Goal: Transaction & Acquisition: Book appointment/travel/reservation

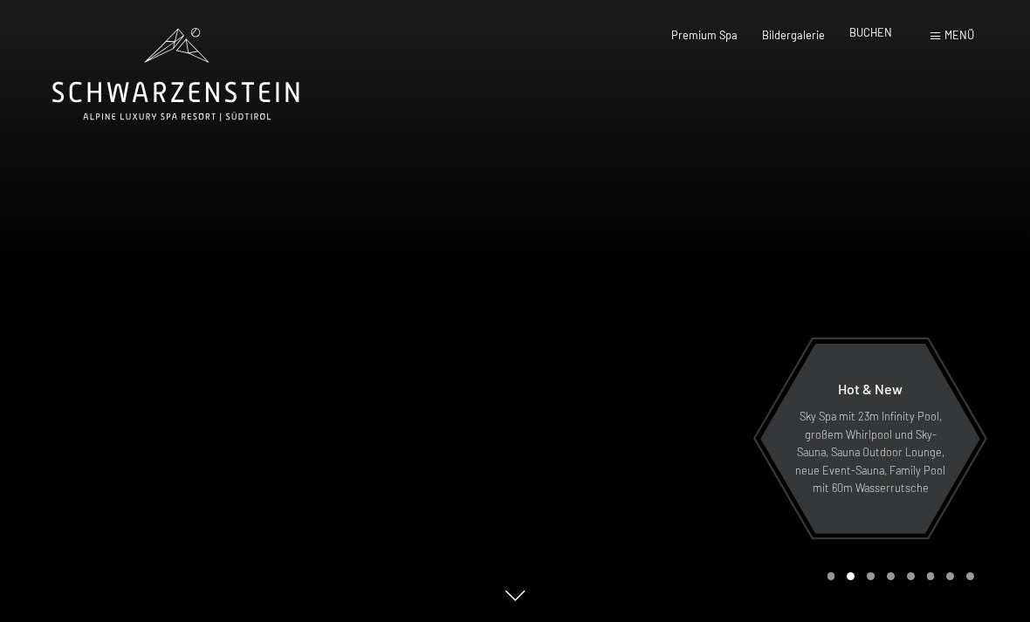
click at [874, 39] on span "BUCHEN" at bounding box center [870, 32] width 43 height 14
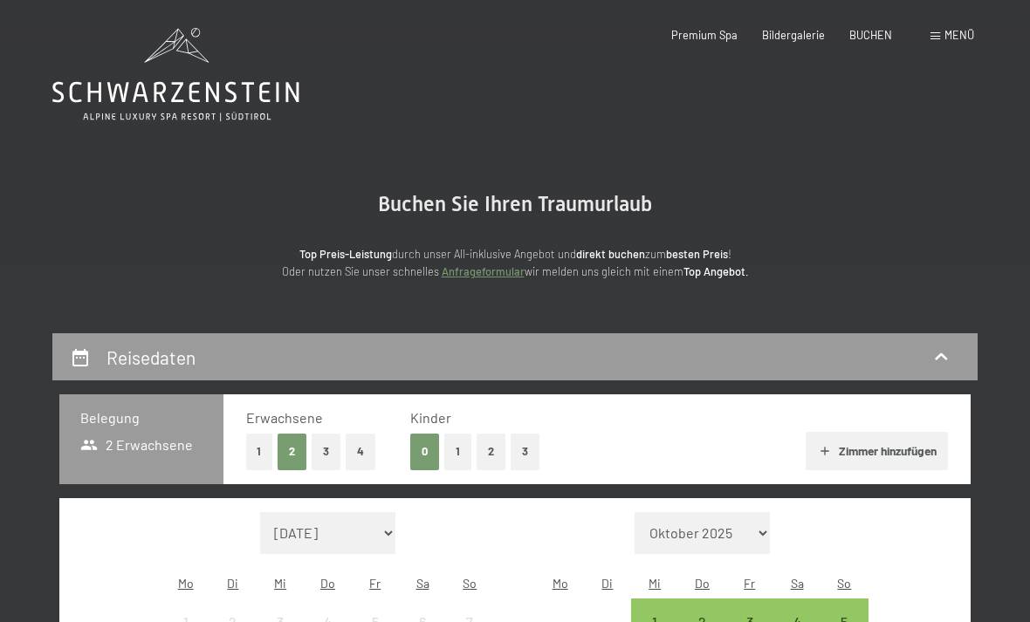
click at [487, 447] on button "2" at bounding box center [491, 452] width 29 height 36
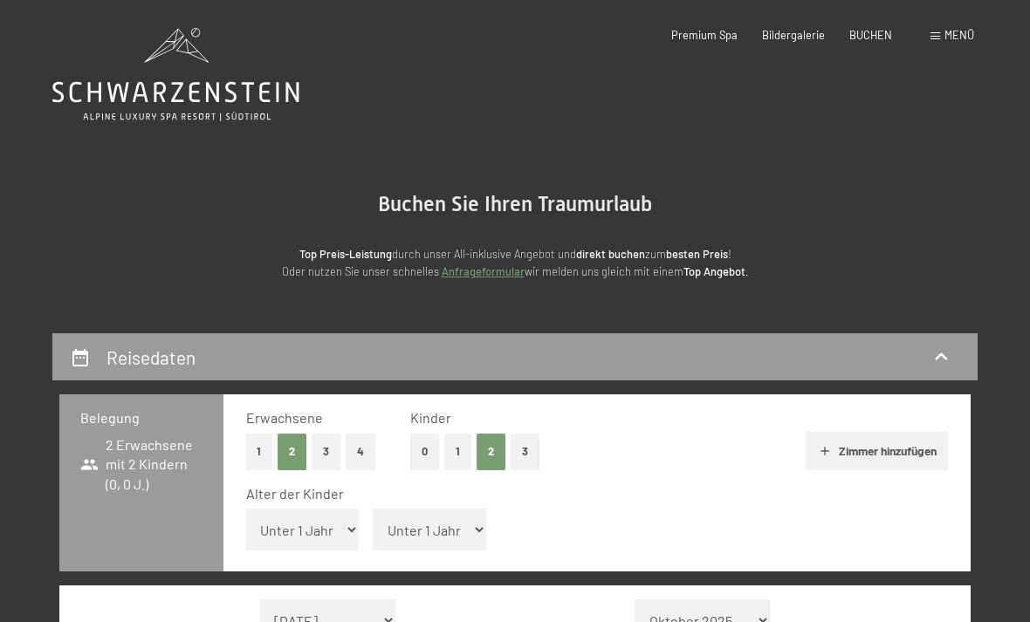
click at [297, 512] on select "Unter 1 Jahr 1 Jahr 2 Jahre 3 Jahre 4 Jahre 5 Jahre 6 Jahre 7 Jahre 8 Jahre 9 J…" at bounding box center [302, 530] width 113 height 42
select select "13"
click at [422, 509] on select "Unter 1 Jahr 1 Jahr 2 Jahre 3 Jahre 4 Jahre 5 Jahre 6 Jahre 7 Jahre 8 Jahre 9 J…" at bounding box center [429, 530] width 113 height 42
select select "10"
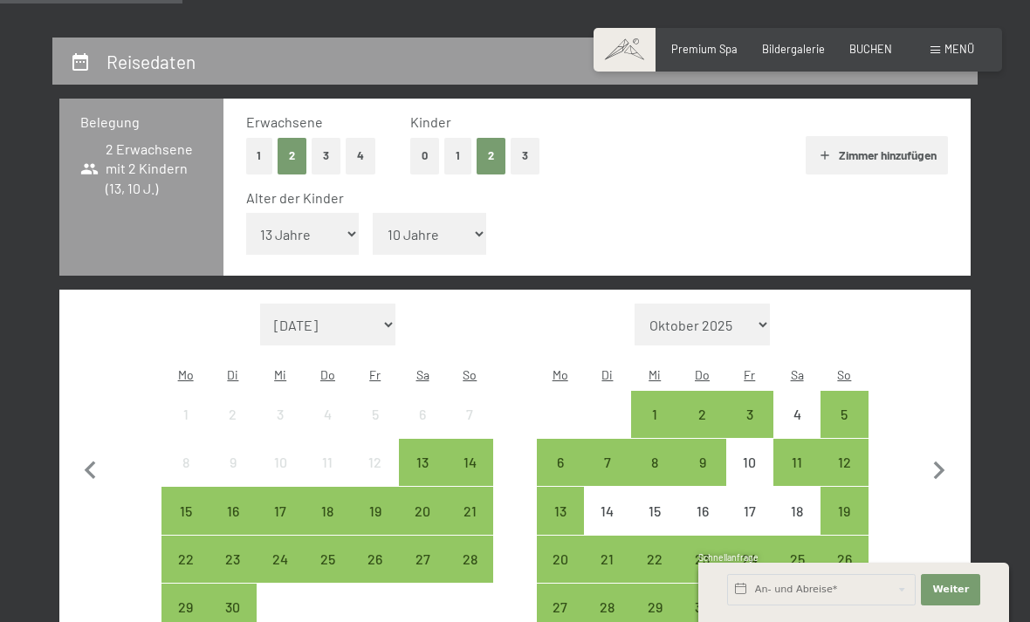
scroll to position [299, 0]
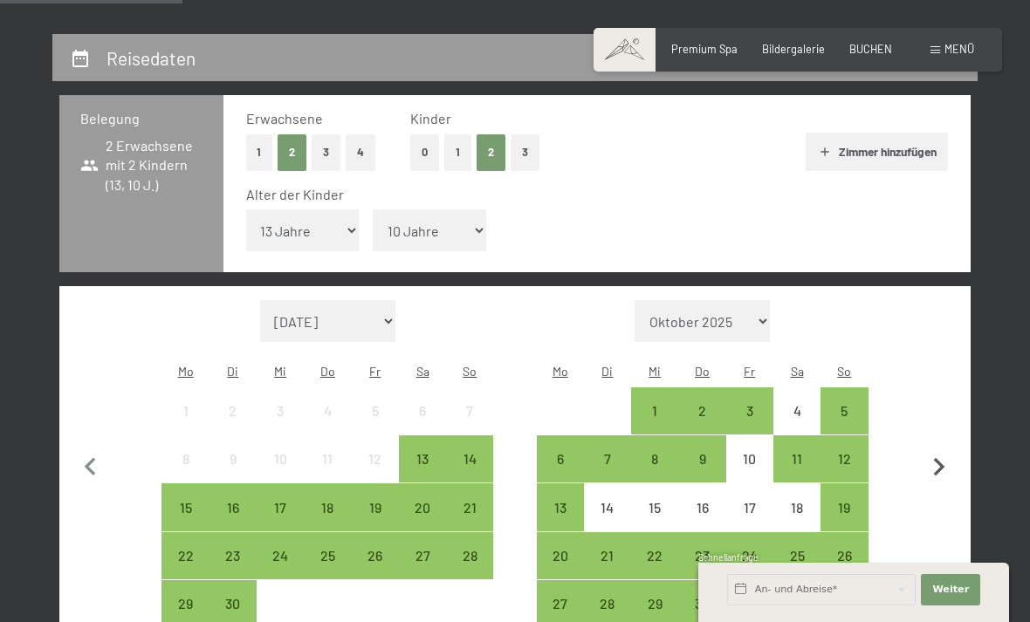
click at [939, 450] on icon "button" at bounding box center [939, 468] width 37 height 37
select select "2025-10-01"
select select "2025-11-01"
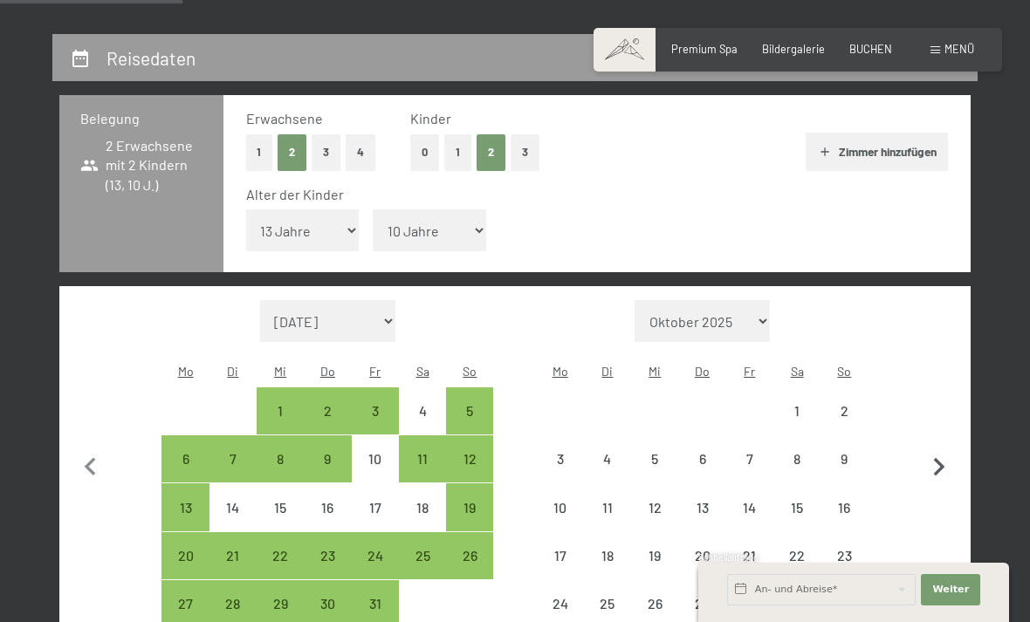
select select "2025-10-01"
select select "2025-11-01"
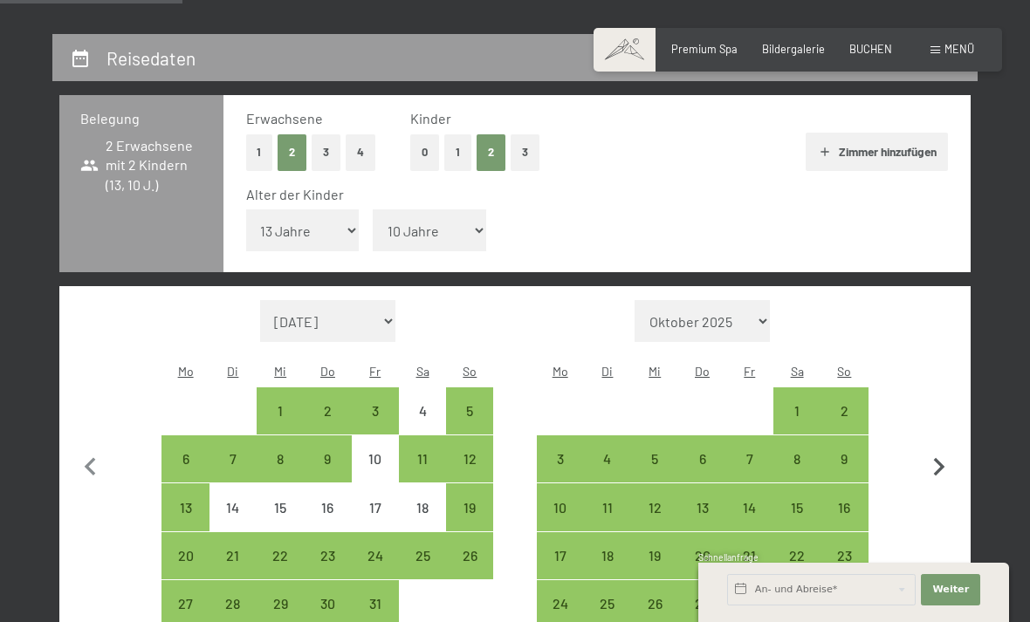
click at [934, 450] on icon "button" at bounding box center [939, 468] width 37 height 37
select select "2025-11-01"
select select "2025-12-01"
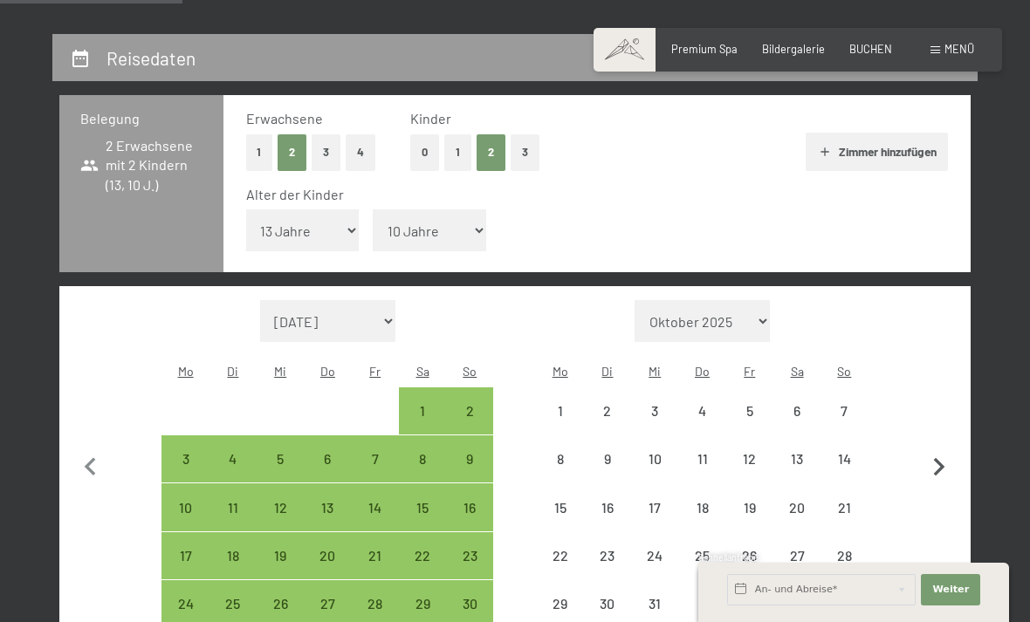
select select "2025-11-01"
select select "2025-12-01"
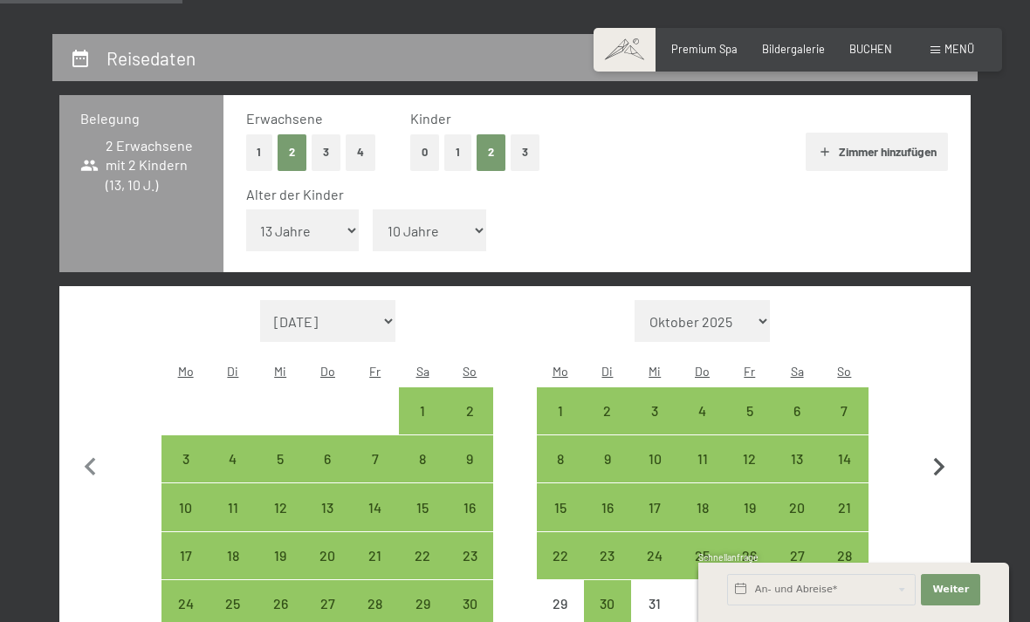
click at [933, 450] on icon "button" at bounding box center [939, 468] width 37 height 37
select select "2025-12-01"
select select "2026-01-01"
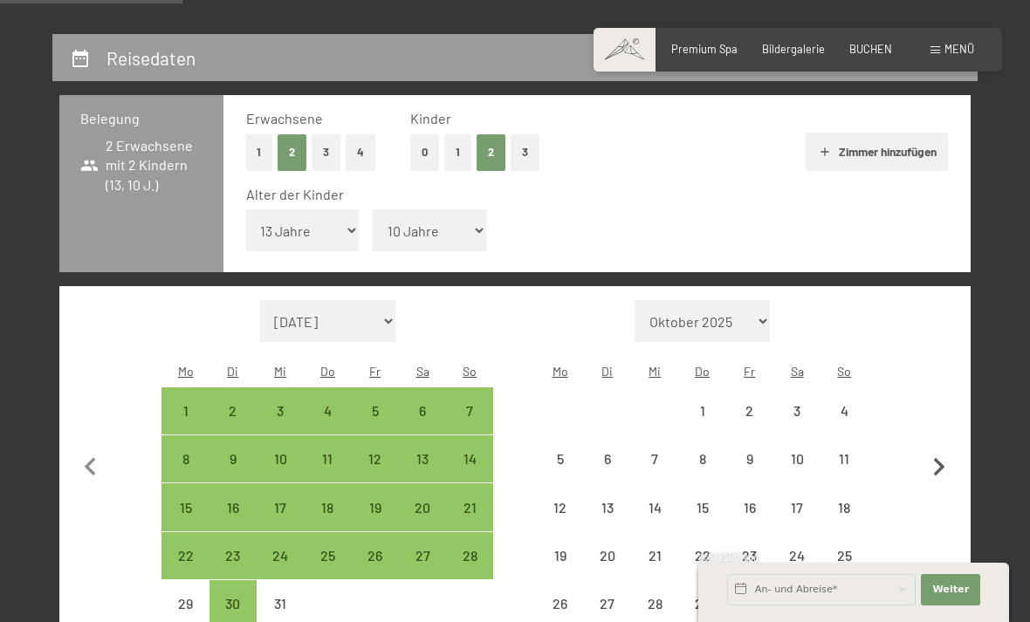
select select "2025-12-01"
select select "2026-01-01"
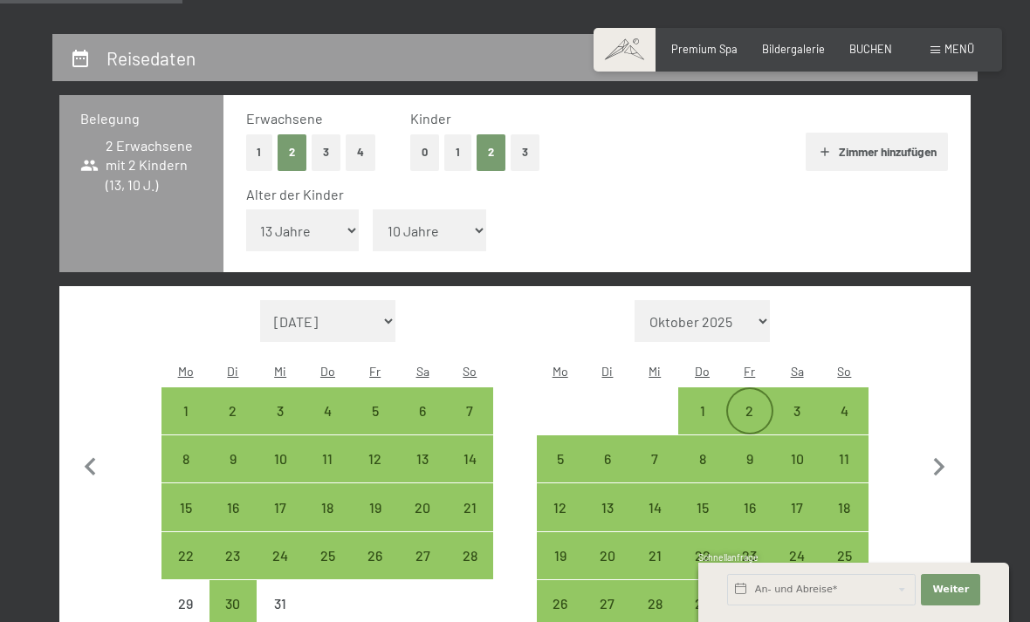
click at [759, 404] on div "2" at bounding box center [750, 426] width 44 height 44
select select "2025-12-01"
select select "2026-01-01"
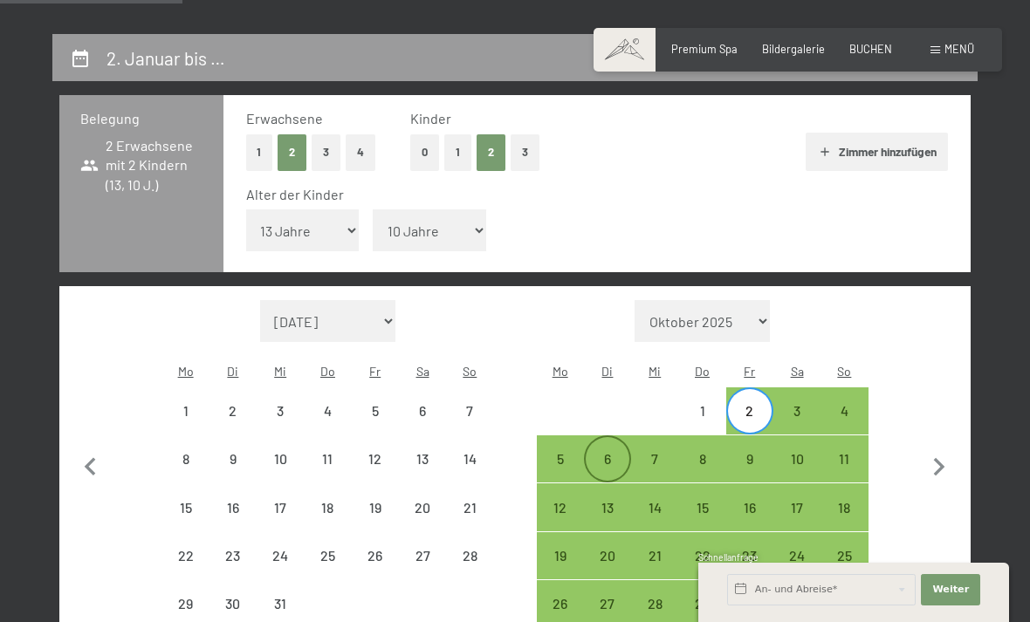
click at [609, 452] on div "6" at bounding box center [608, 474] width 44 height 44
select select "2025-12-01"
select select "2026-01-01"
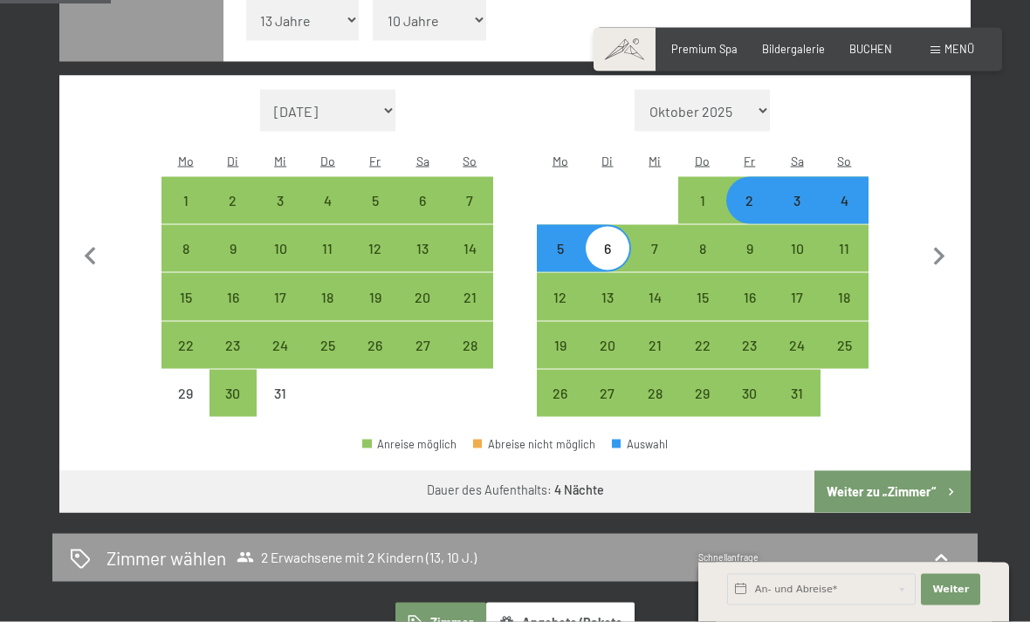
click at [886, 471] on button "Weiter zu „Zimmer“" at bounding box center [892, 492] width 156 height 42
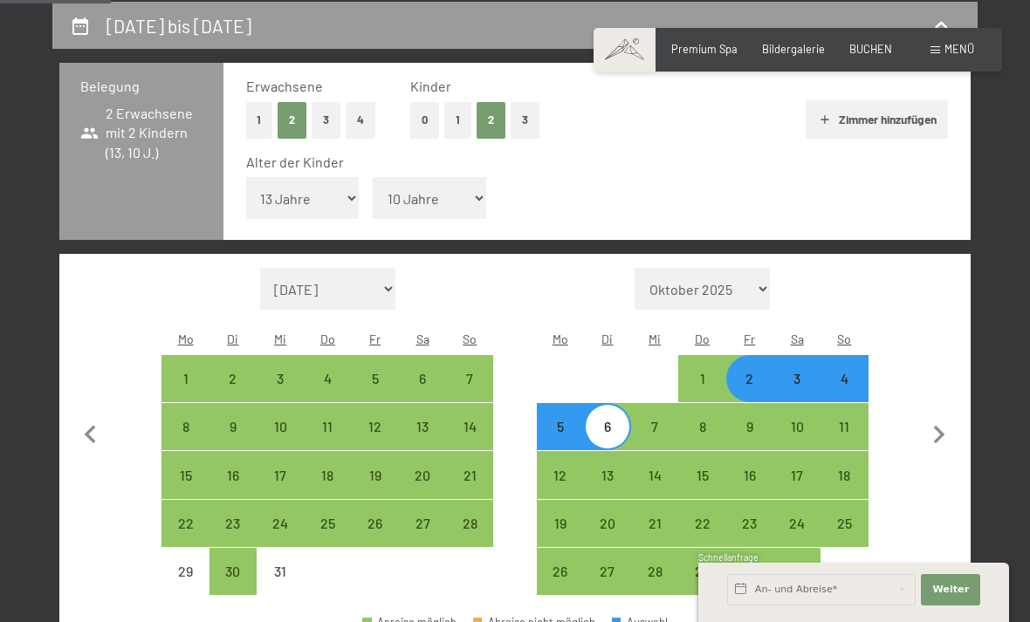
select select "2025-12-01"
select select "2026-01-01"
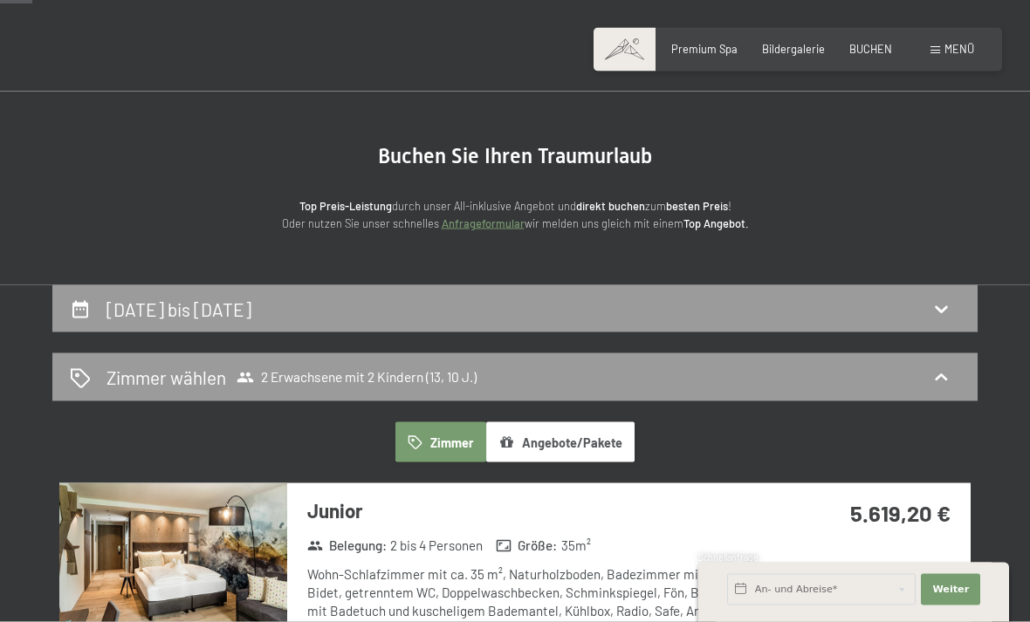
scroll to position [0, 0]
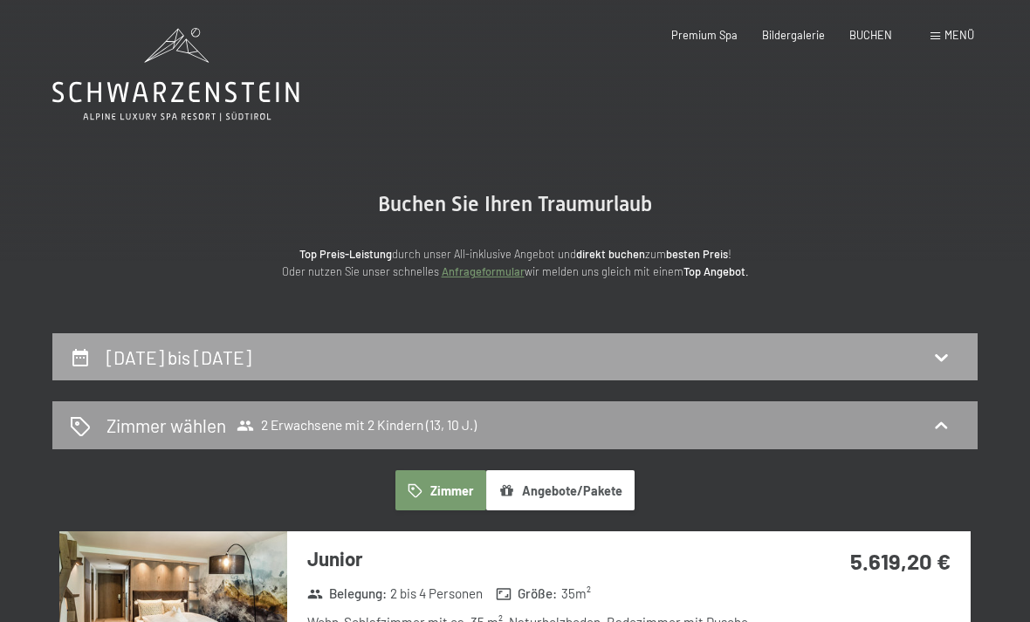
click at [369, 365] on div "2. Januar bis 6. Januar 2026" at bounding box center [515, 357] width 890 height 25
select select "13"
select select "10"
select select "2025-12-01"
select select "2026-01-01"
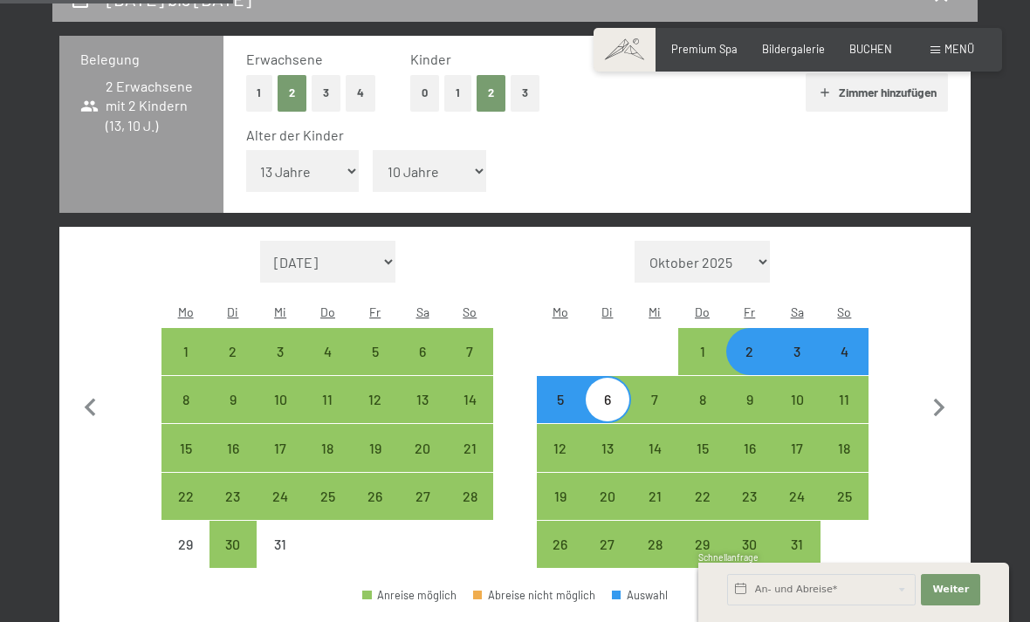
scroll to position [360, 0]
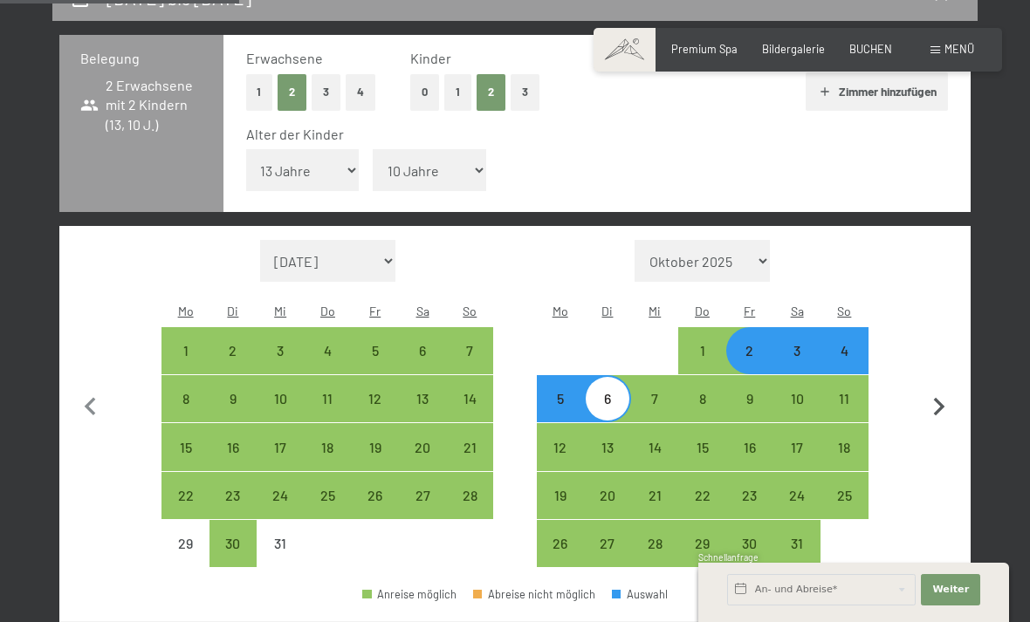
click at [937, 389] on icon "button" at bounding box center [939, 407] width 37 height 37
select select "2026-01-01"
select select "2026-02-01"
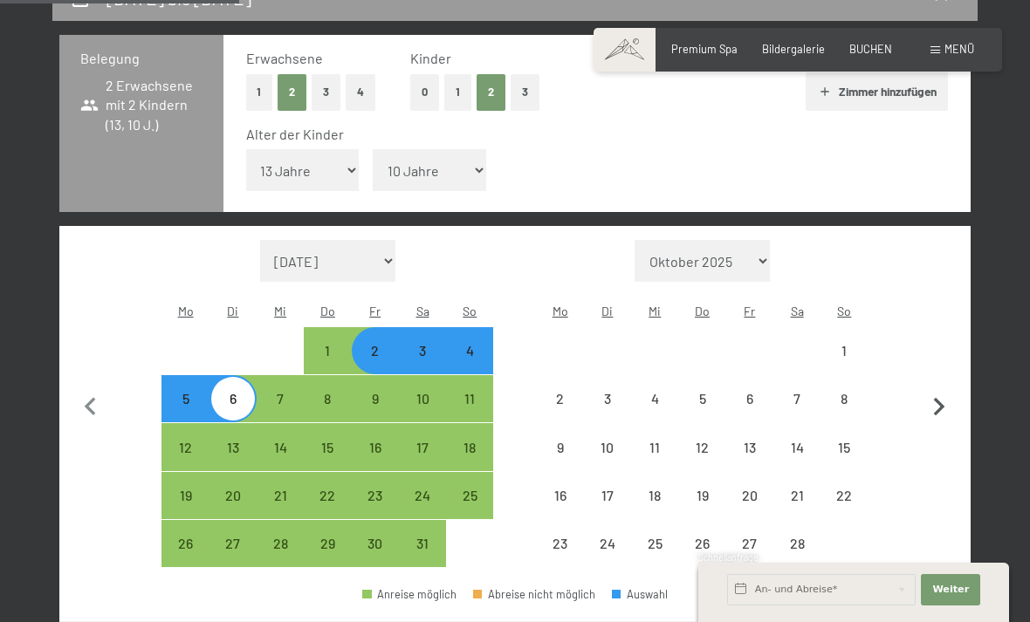
select select "2026-01-01"
select select "2026-02-01"
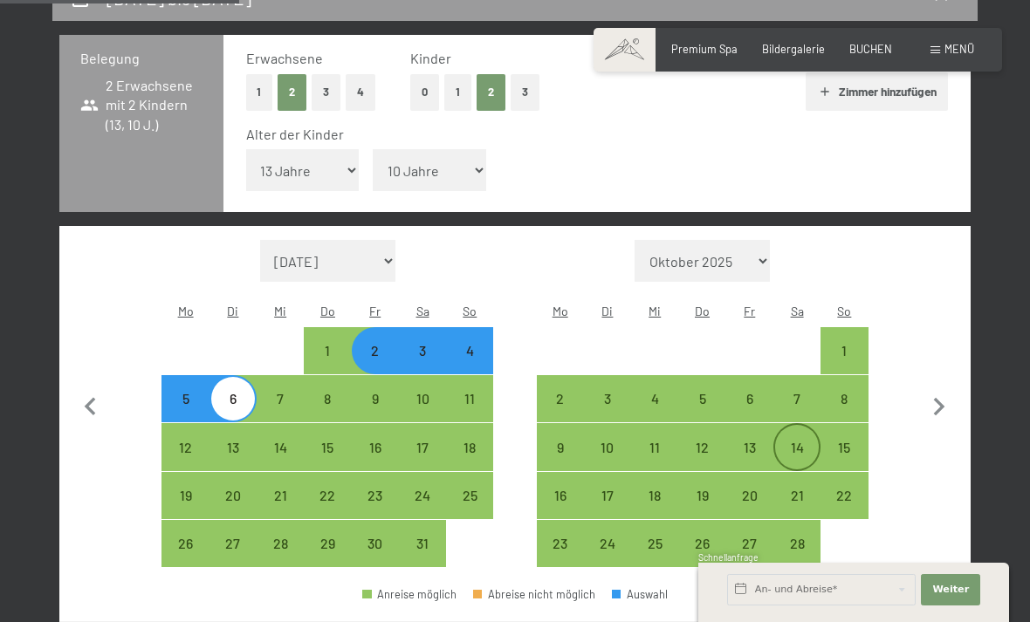
click at [799, 441] on div "14" at bounding box center [797, 463] width 44 height 44
select select "2026-01-01"
select select "2026-02-01"
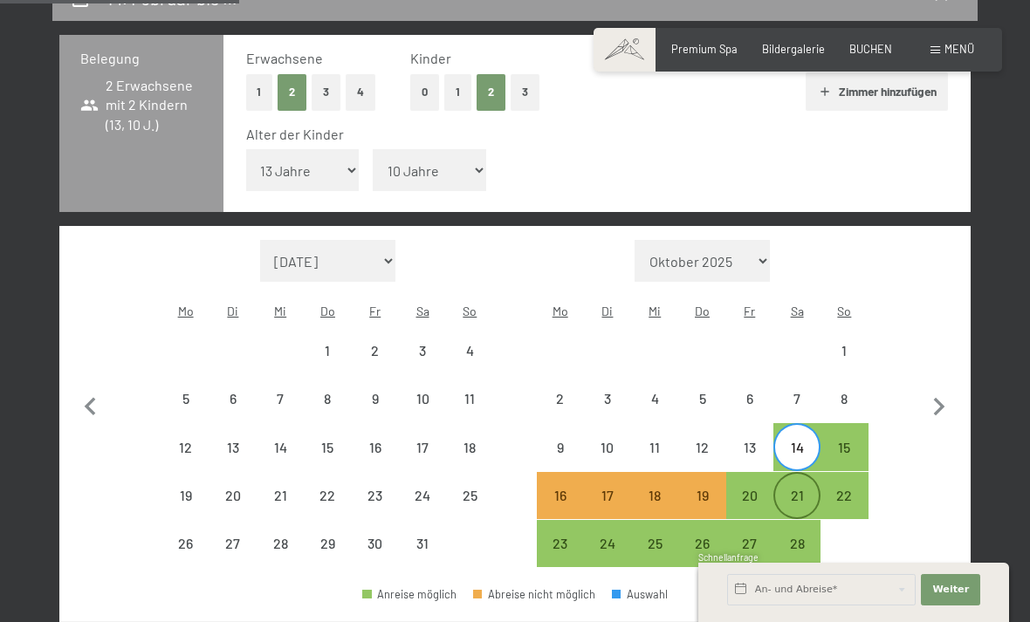
click at [796, 489] on div "21" at bounding box center [797, 511] width 44 height 44
select select "2026-01-01"
select select "2026-02-01"
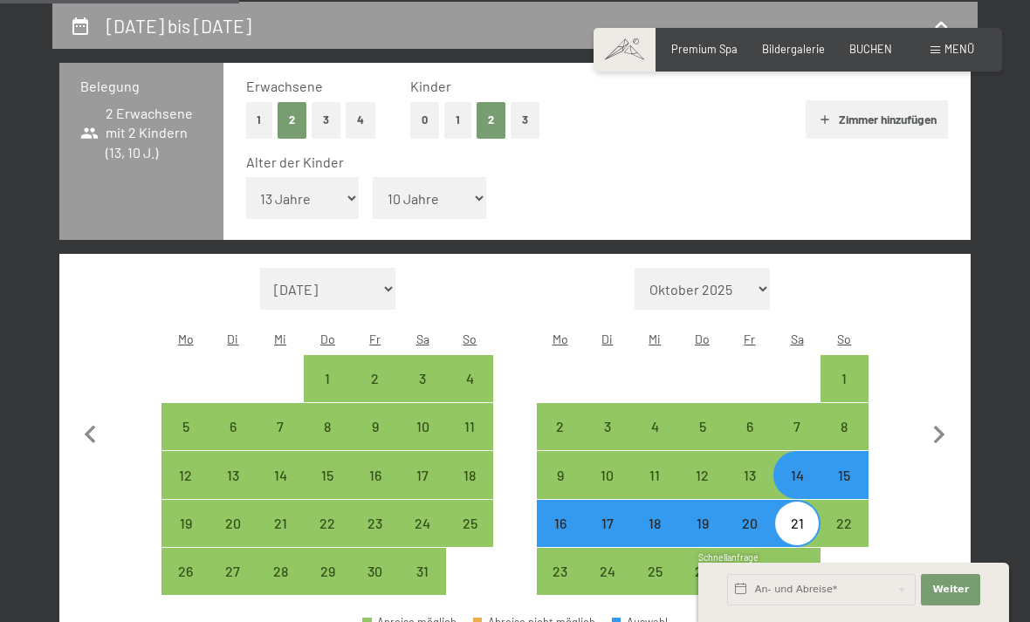
select select "2026-01-01"
select select "2026-02-01"
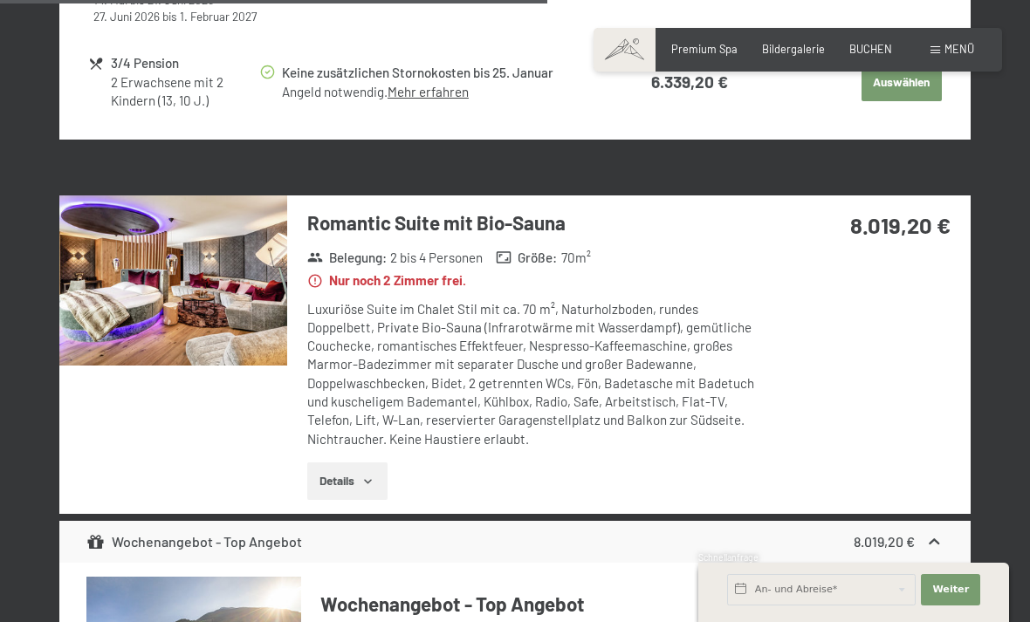
scroll to position [1829, 0]
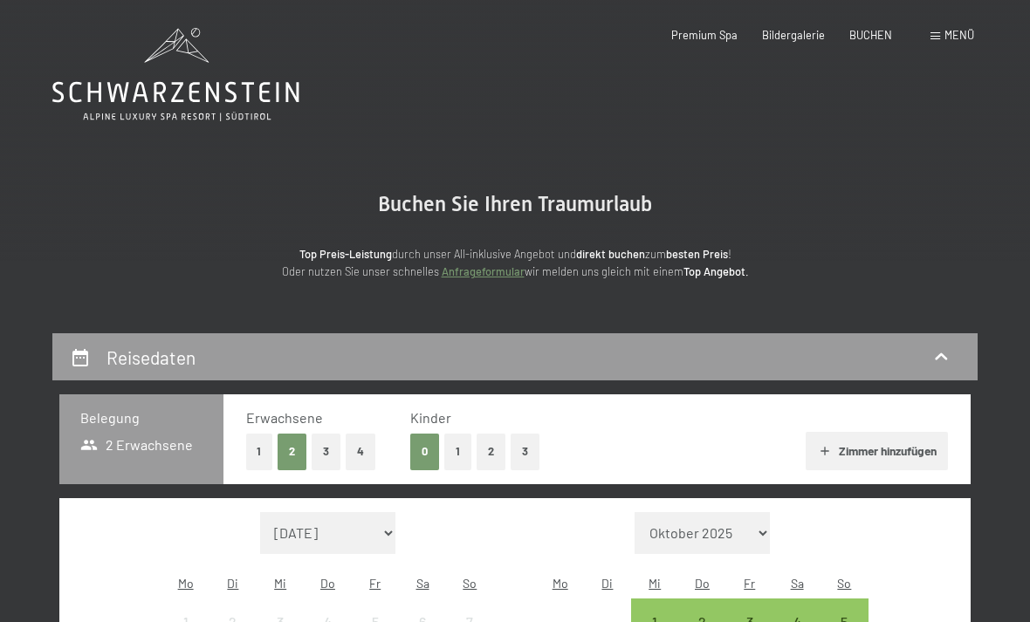
click at [496, 451] on button "2" at bounding box center [491, 452] width 29 height 36
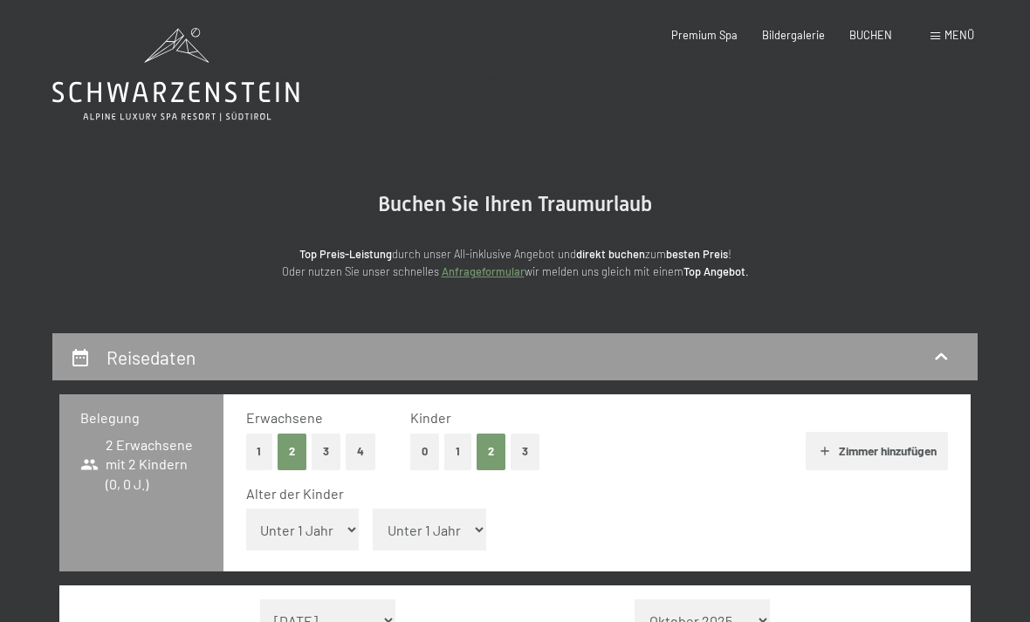
click at [316, 519] on select "Unter 1 Jahr 1 Jahr 2 Jahre 3 Jahre 4 Jahre 5 Jahre 6 Jahre 7 Jahre 8 Jahre 9 J…" at bounding box center [302, 530] width 113 height 42
select select "13"
click at [415, 529] on select "Unter 1 Jahr 1 Jahr 2 Jahre 3 Jahre 4 Jahre 5 Jahre 6 Jahre 7 Jahre 8 Jahre 9 J…" at bounding box center [429, 530] width 113 height 42
click at [415, 520] on select "Unter 1 Jahr 1 Jahr 2 Jahre 3 Jahre 4 Jahre 5 Jahre 6 Jahre 7 Jahre 8 Jahre 9 J…" at bounding box center [429, 530] width 113 height 42
select select "10"
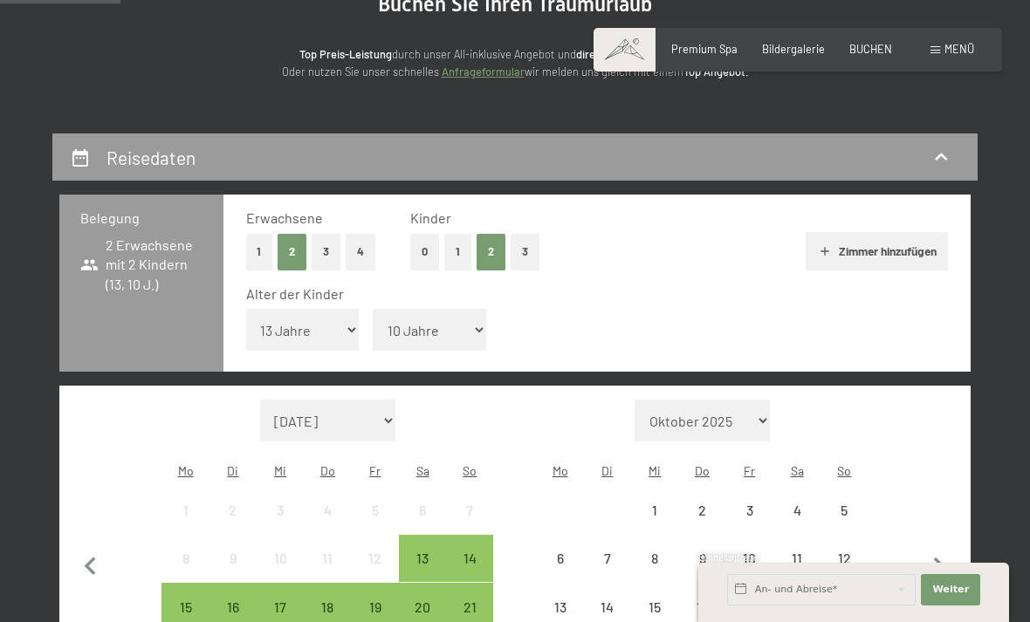
scroll to position [202, 0]
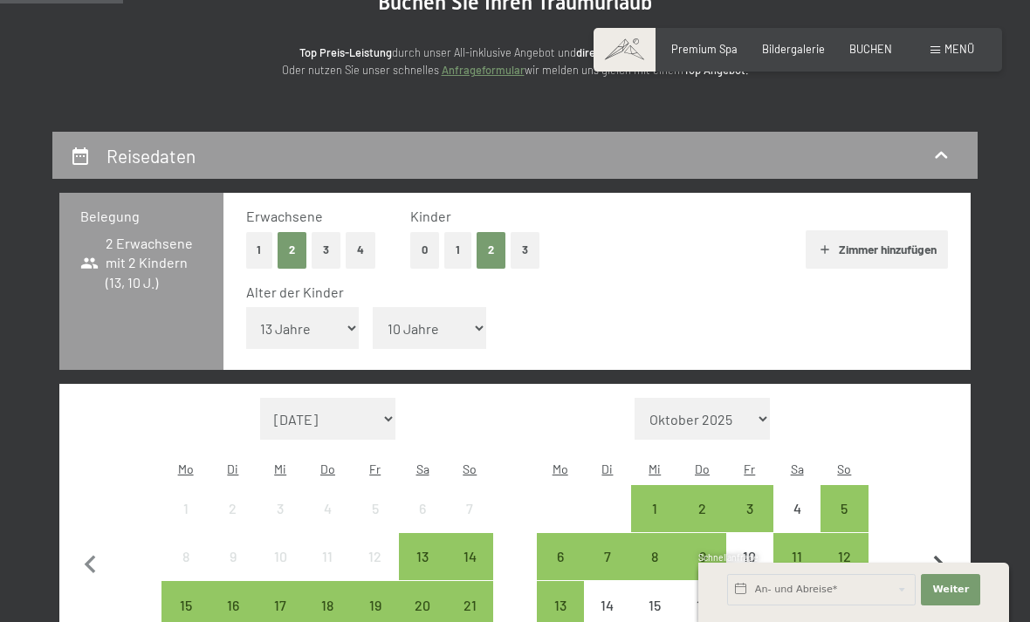
click at [933, 547] on icon "button" at bounding box center [939, 565] width 37 height 37
select select "2025-10-01"
select select "2025-11-01"
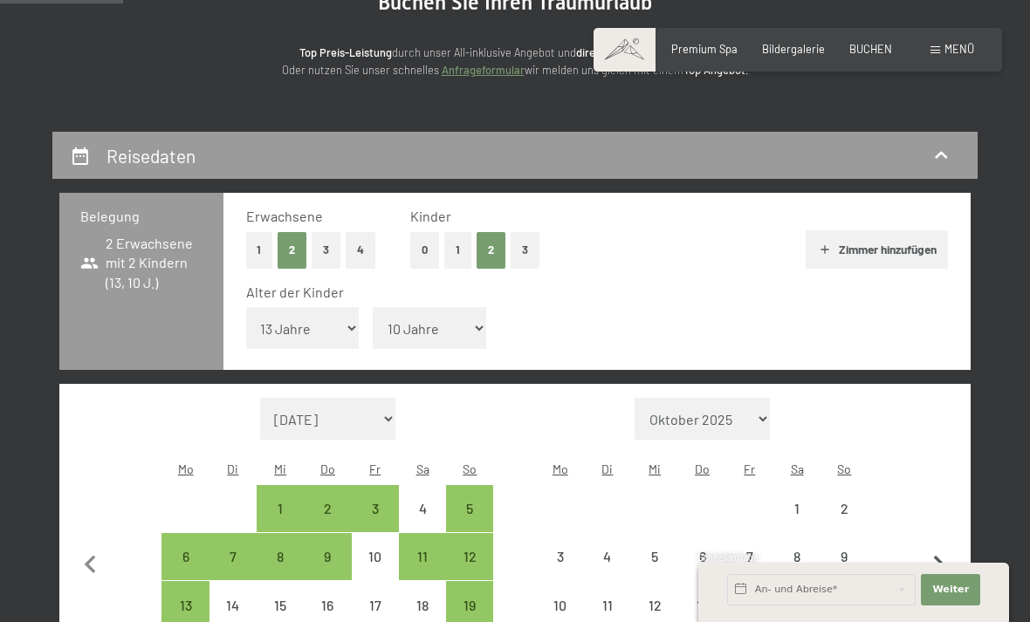
click at [931, 547] on icon "button" at bounding box center [939, 565] width 37 height 37
select select "2025-11-01"
select select "2025-12-01"
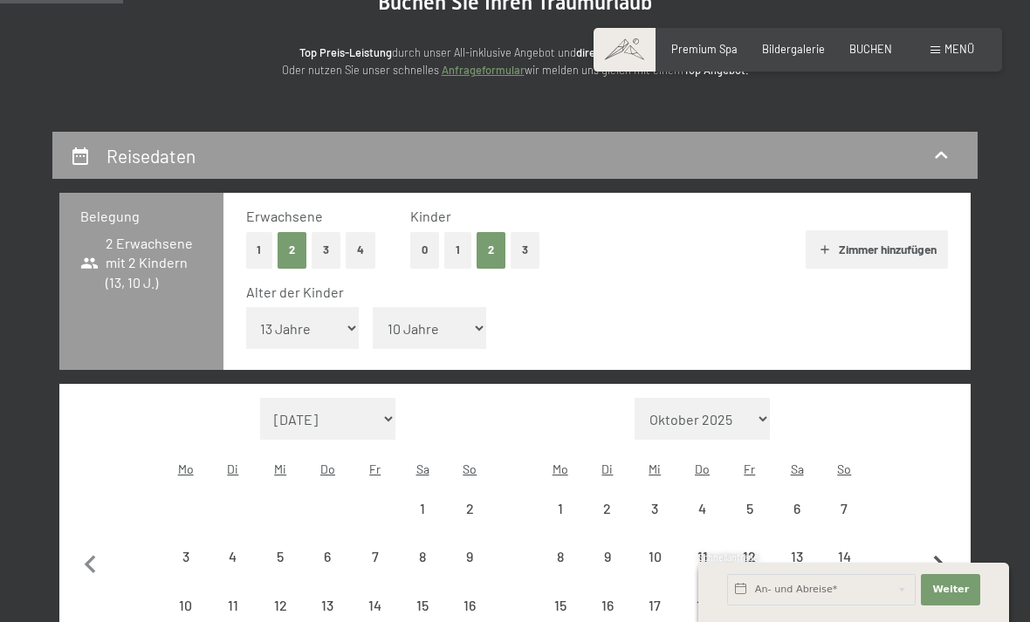
click at [938, 556] on icon "button" at bounding box center [939, 565] width 11 height 18
select select "2025-12-01"
select select "2026-01-01"
click at [935, 547] on icon "button" at bounding box center [939, 565] width 37 height 37
select select "2026-01-01"
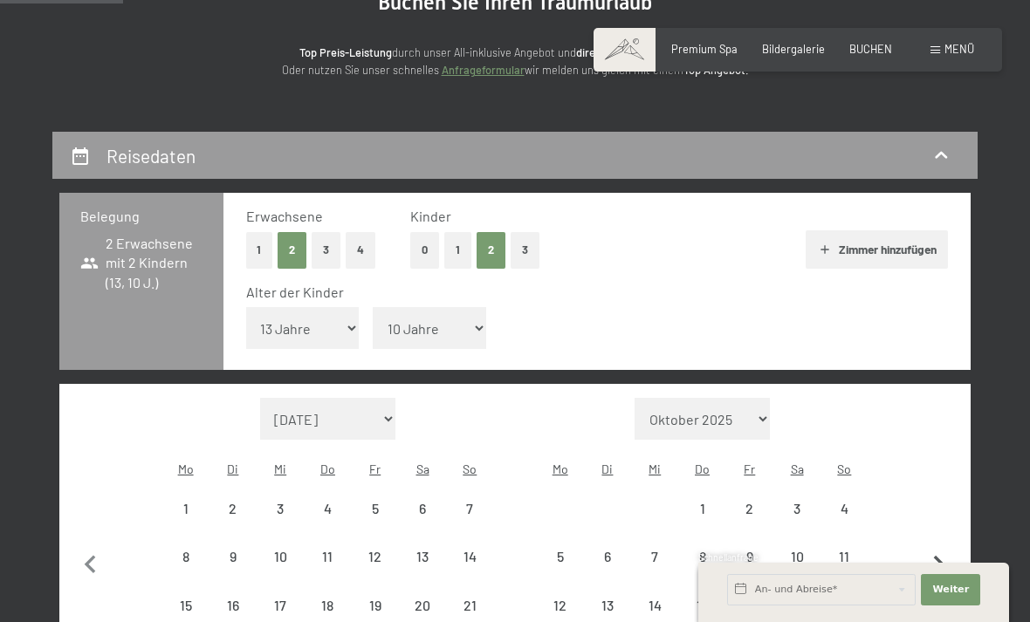
select select "2026-02-01"
click at [935, 547] on icon "button" at bounding box center [939, 565] width 37 height 37
select select "2026-02-01"
select select "2026-03-01"
select select "2026-02-01"
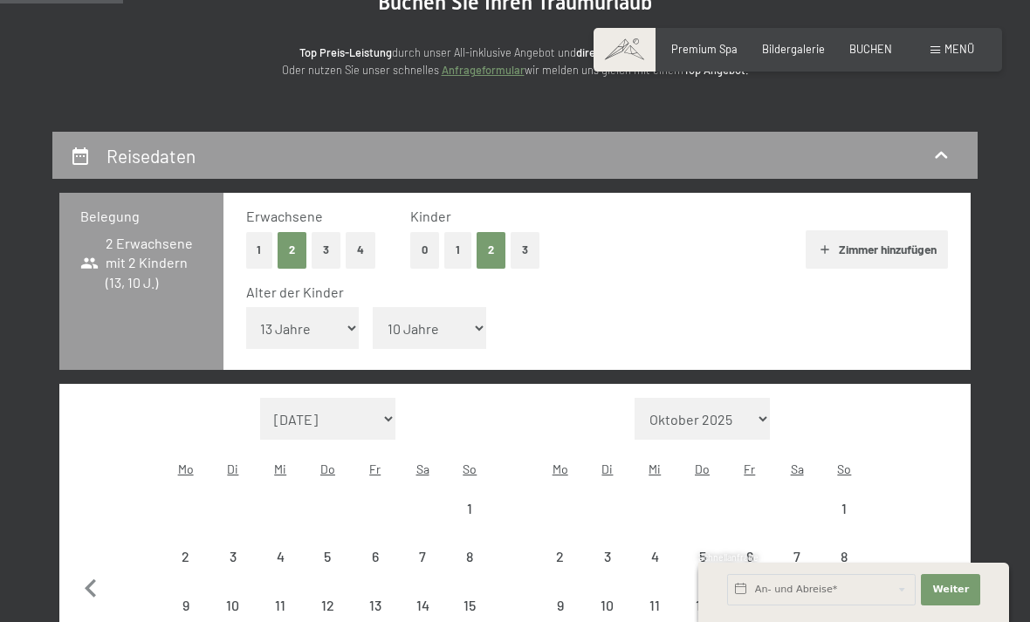
select select "2026-03-01"
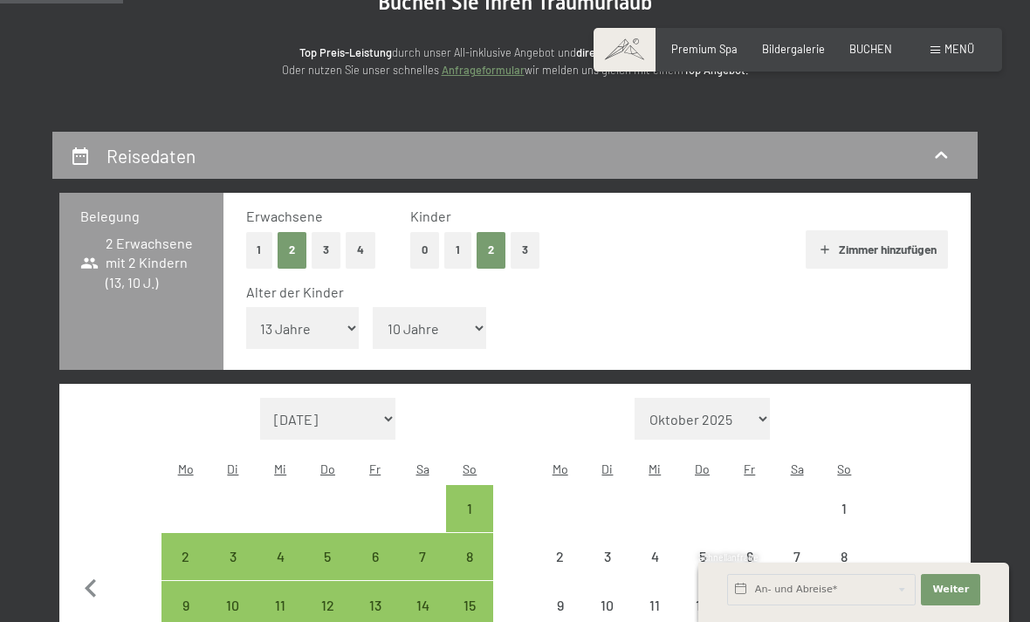
select select "2026-02-01"
select select "2026-03-01"
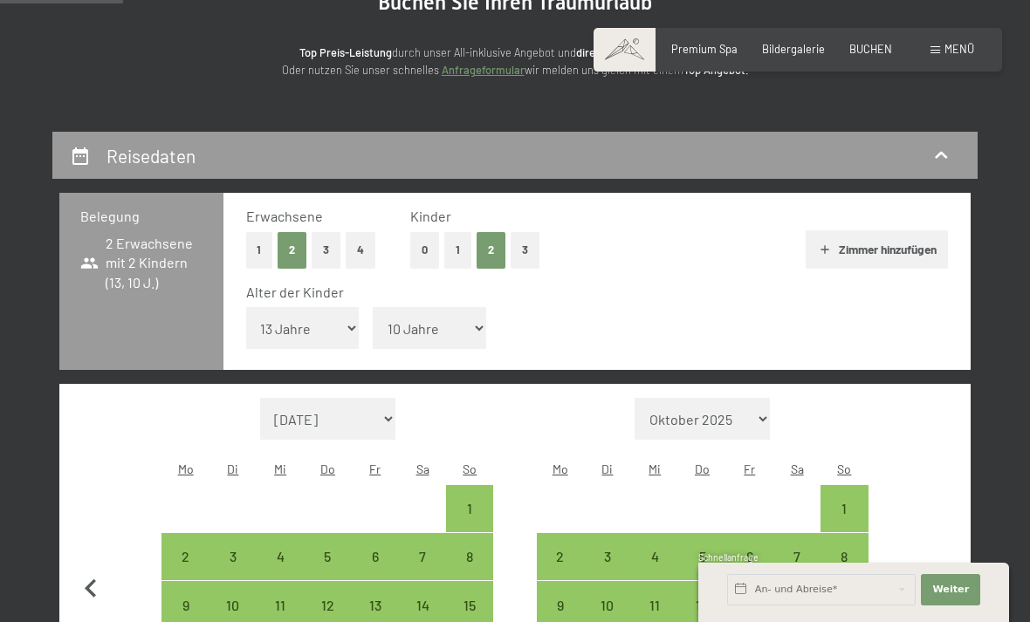
click at [94, 571] on icon "button" at bounding box center [90, 589] width 37 height 37
select select "2026-01-01"
select select "2026-02-01"
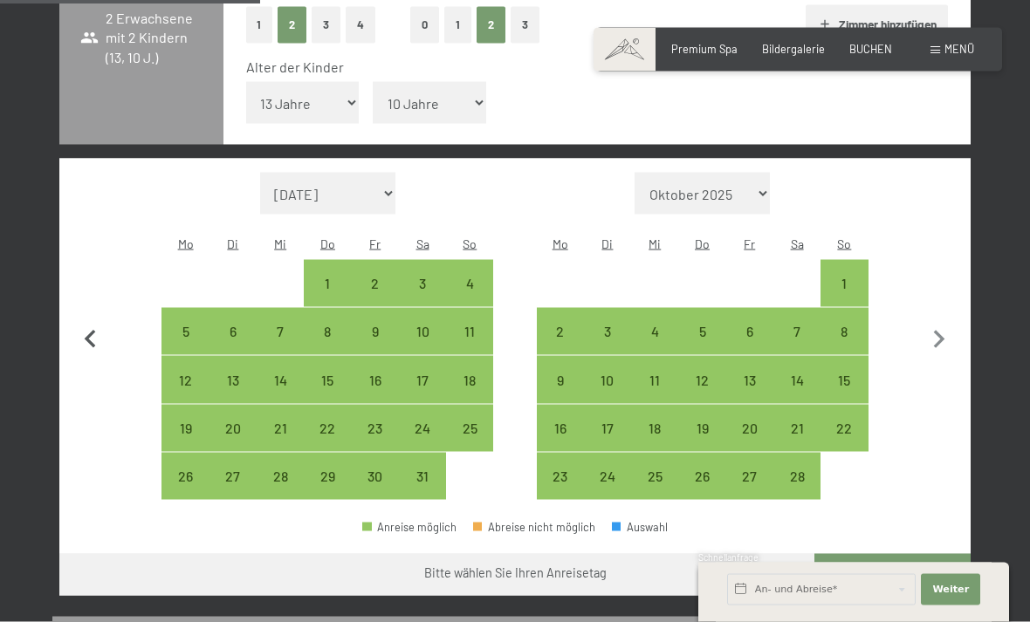
scroll to position [428, 0]
click at [709, 373] on div "12" at bounding box center [702, 395] width 44 height 44
select select "2026-01-01"
select select "2026-02-01"
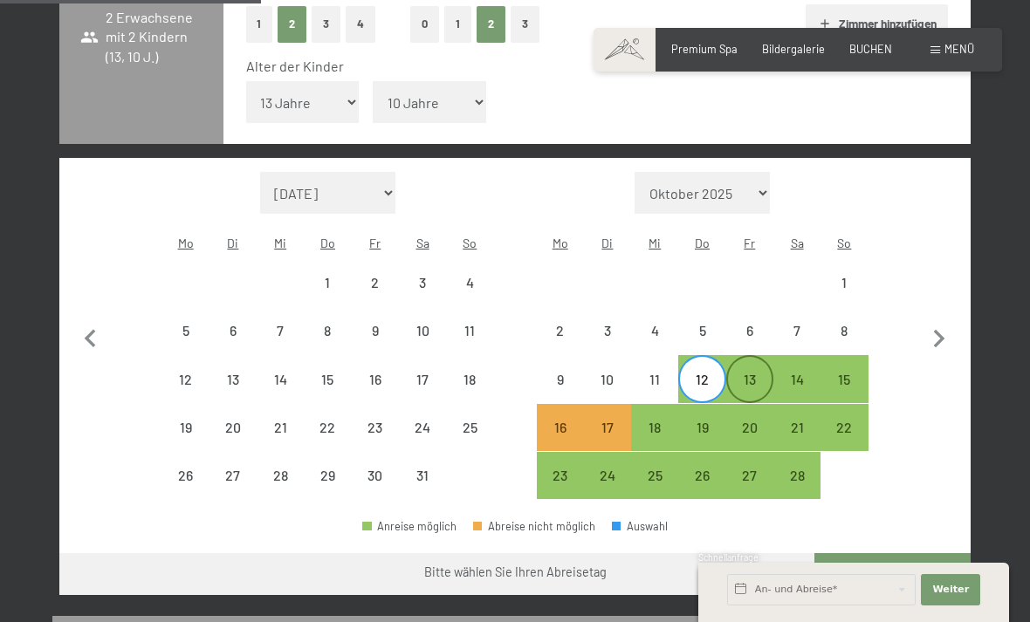
click at [753, 373] on div "13" at bounding box center [750, 395] width 44 height 44
select select "2026-01-01"
select select "2026-02-01"
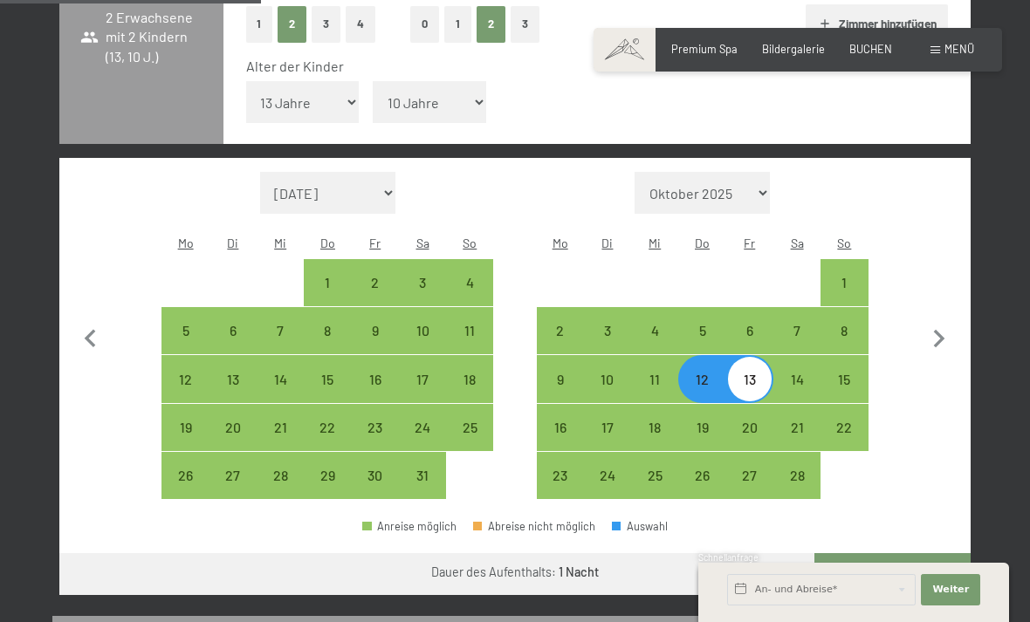
click at [761, 373] on div "13" at bounding box center [750, 395] width 44 height 44
select select "2026-01-01"
select select "2026-02-01"
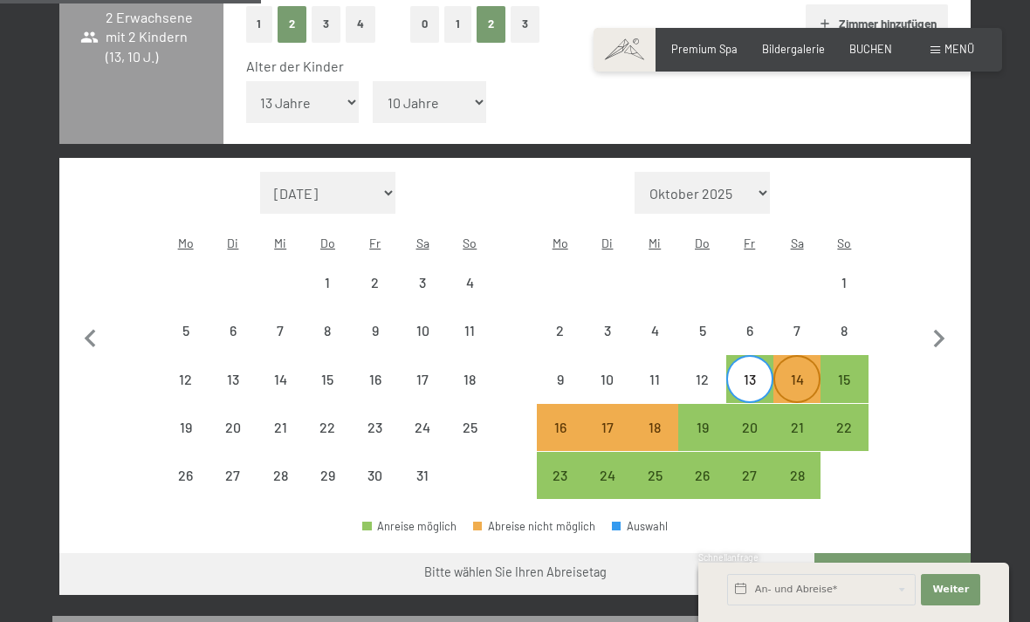
click at [803, 373] on div "14" at bounding box center [797, 395] width 44 height 44
select select "2026-01-01"
select select "2026-02-01"
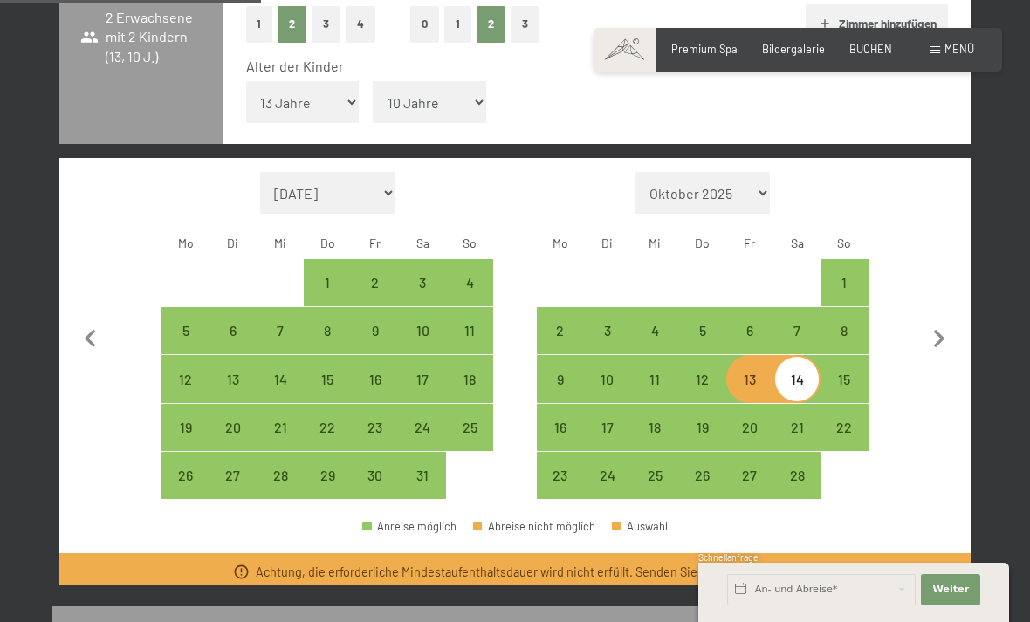
click at [793, 373] on div "14" at bounding box center [797, 395] width 44 height 44
select select "2026-01-01"
select select "2026-02-01"
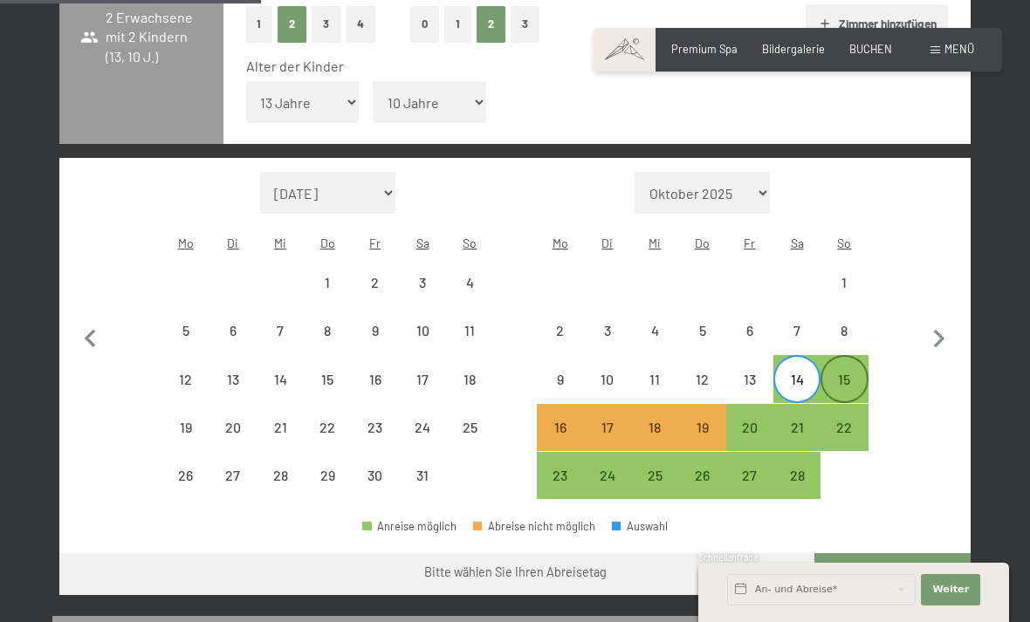
click at [845, 373] on div "15" at bounding box center [844, 395] width 44 height 44
select select "2026-01-01"
select select "2026-02-01"
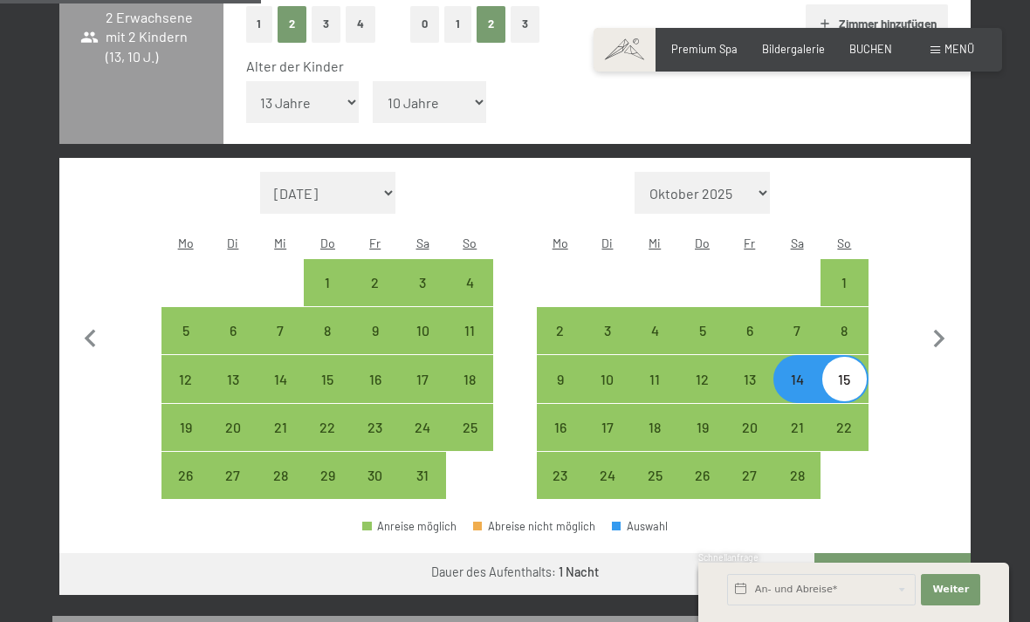
click at [845, 373] on div "15" at bounding box center [844, 395] width 44 height 44
select select "2026-01-01"
select select "2026-02-01"
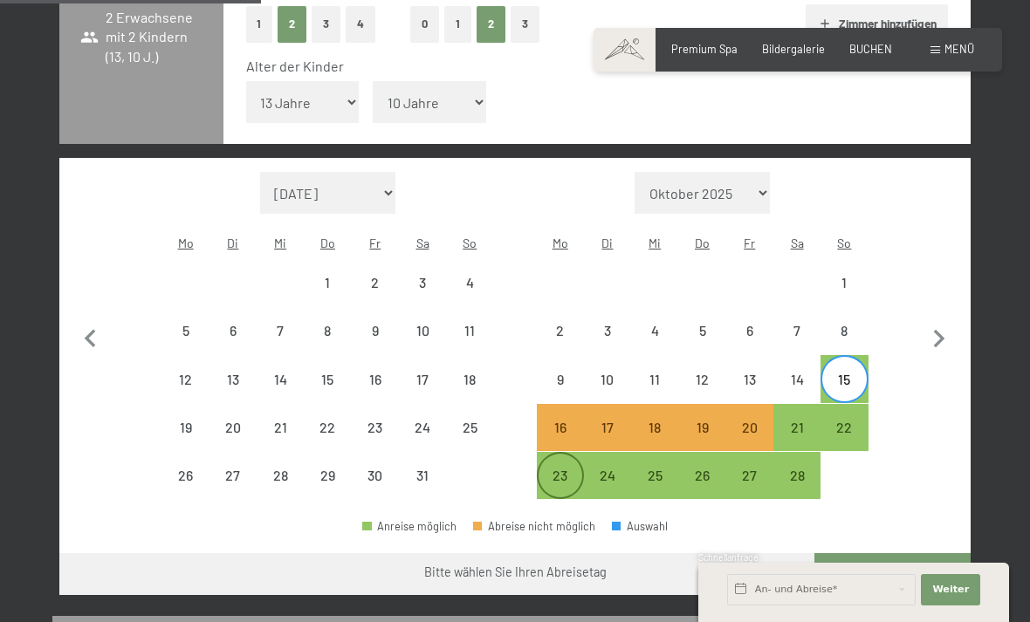
click at [552, 469] on div "23" at bounding box center [561, 491] width 44 height 44
select select "2026-01-01"
select select "2026-02-01"
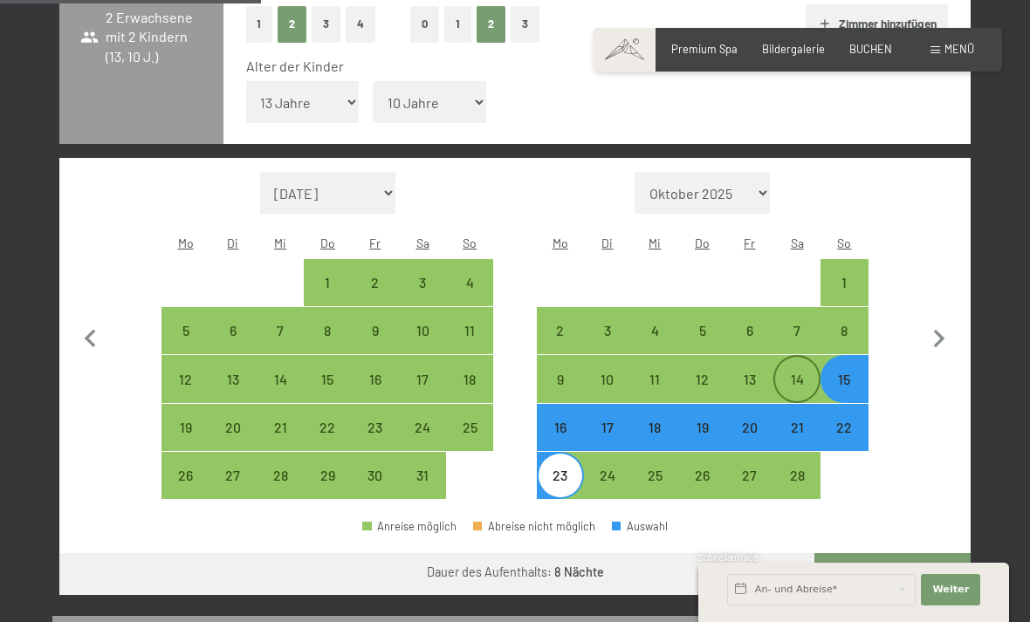
click at [800, 373] on div "14" at bounding box center [797, 395] width 44 height 44
select select "2026-01-01"
select select "2026-02-01"
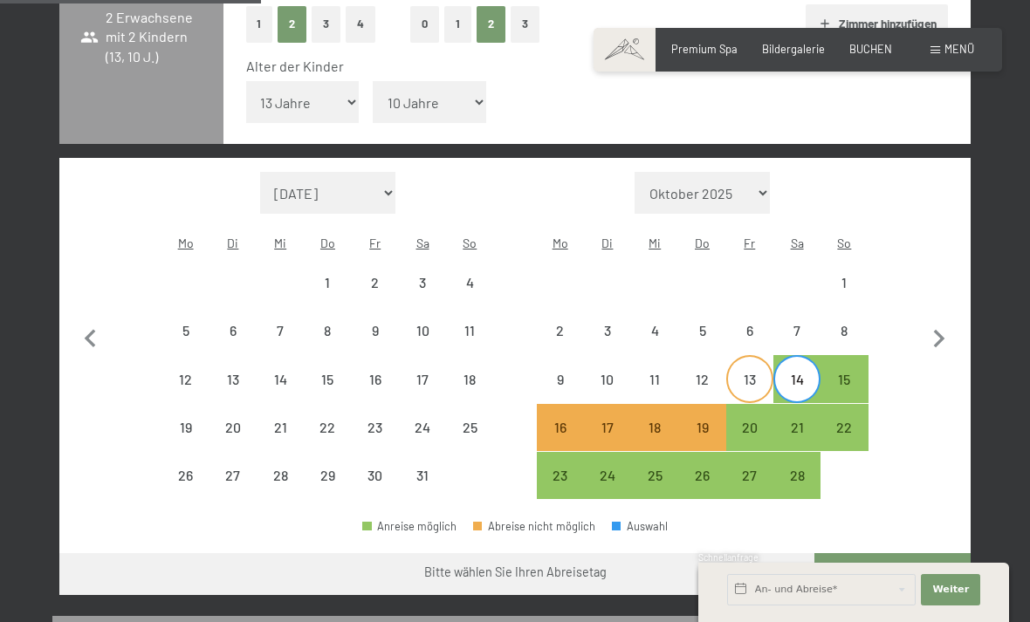
click at [737, 373] on div "13" at bounding box center [750, 395] width 44 height 44
select select "2026-01-01"
select select "2026-02-01"
click at [696, 421] on div "19" at bounding box center [702, 443] width 44 height 44
select select "2026-01-01"
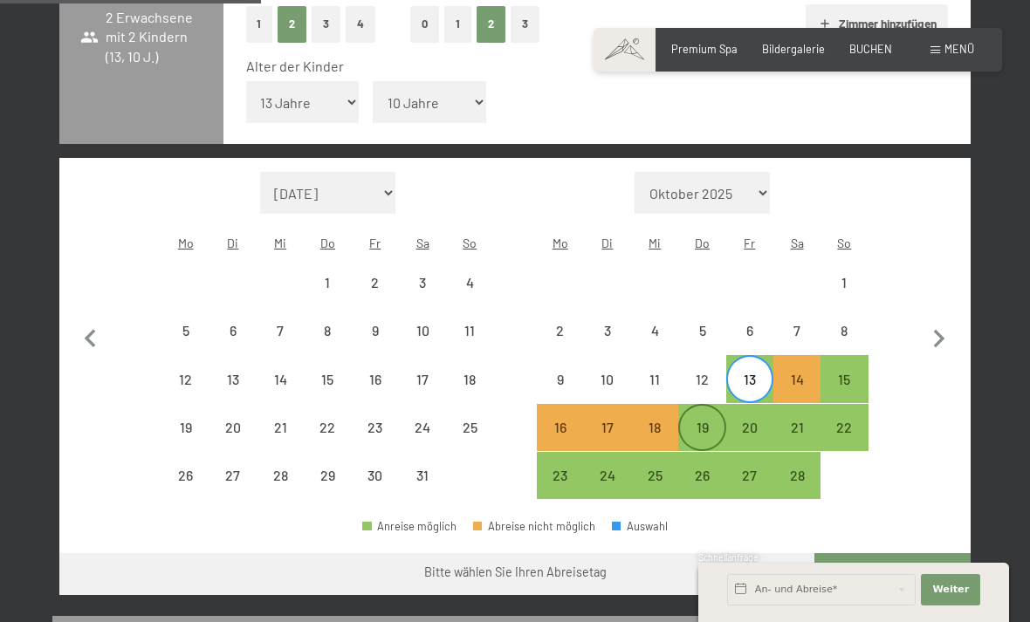
select select "2026-02-01"
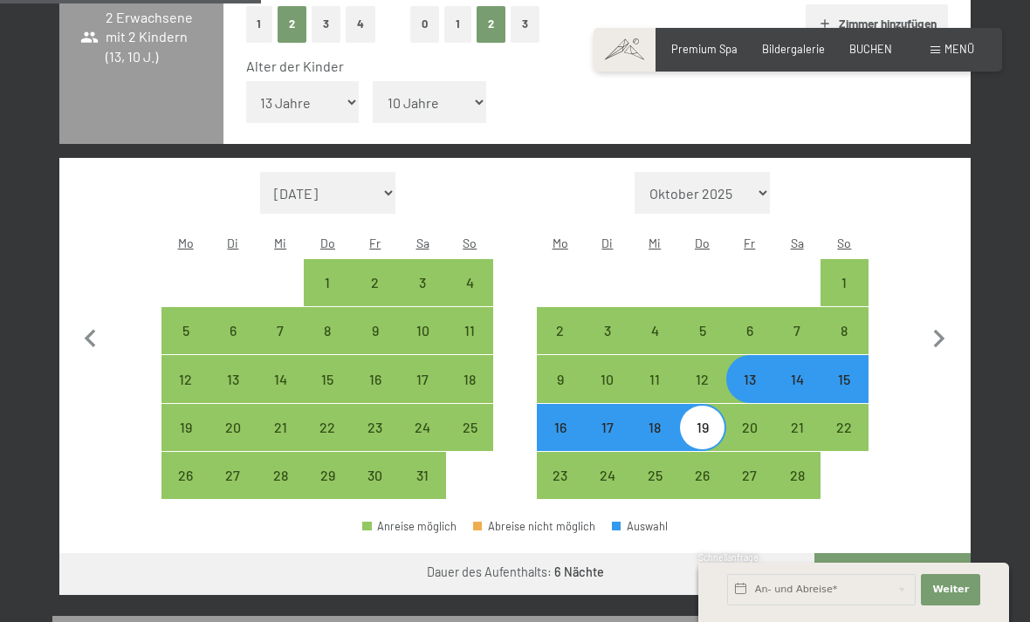
click at [881, 553] on button "Weiter zu „Zimmer“" at bounding box center [892, 574] width 156 height 42
select select "2026-01-01"
select select "2026-02-01"
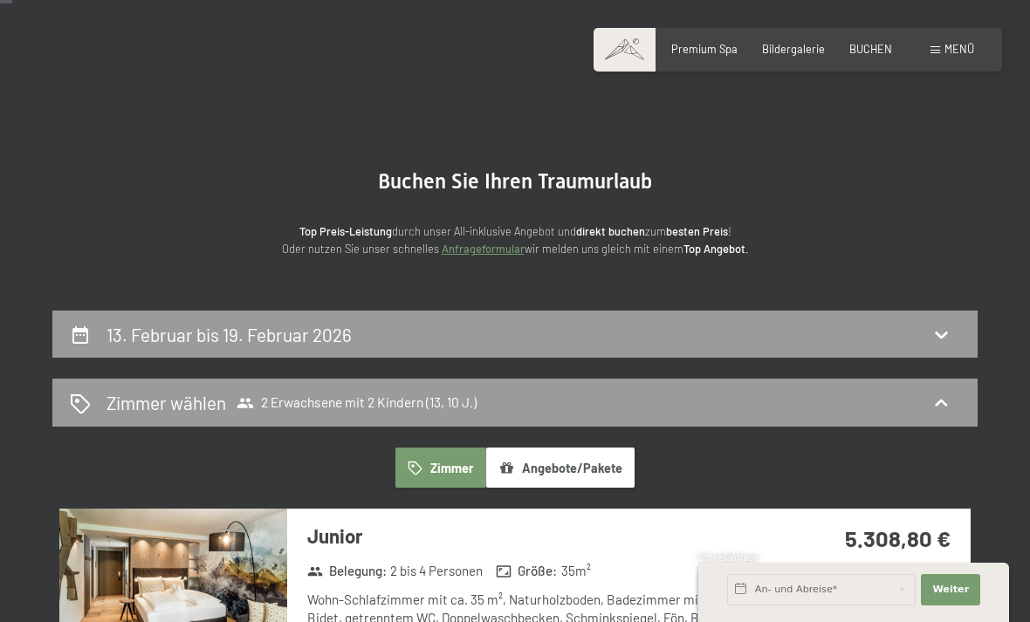
scroll to position [0, 0]
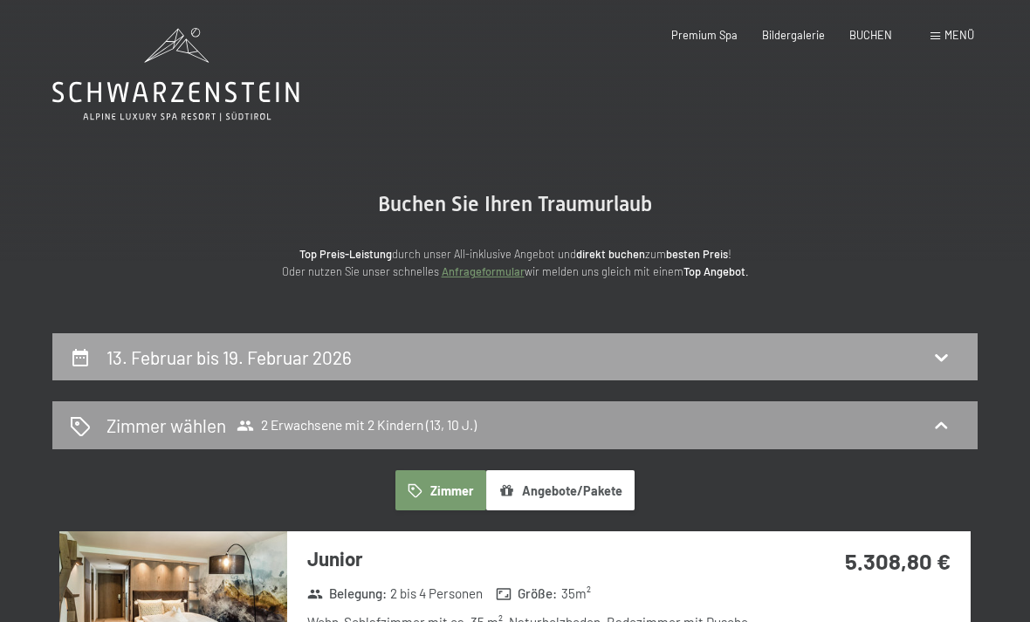
click at [916, 351] on div "13. Februar bis 19. Februar 2026" at bounding box center [515, 357] width 890 height 25
select select "13"
select select "10"
select select "2026-01-01"
select select "2026-02-01"
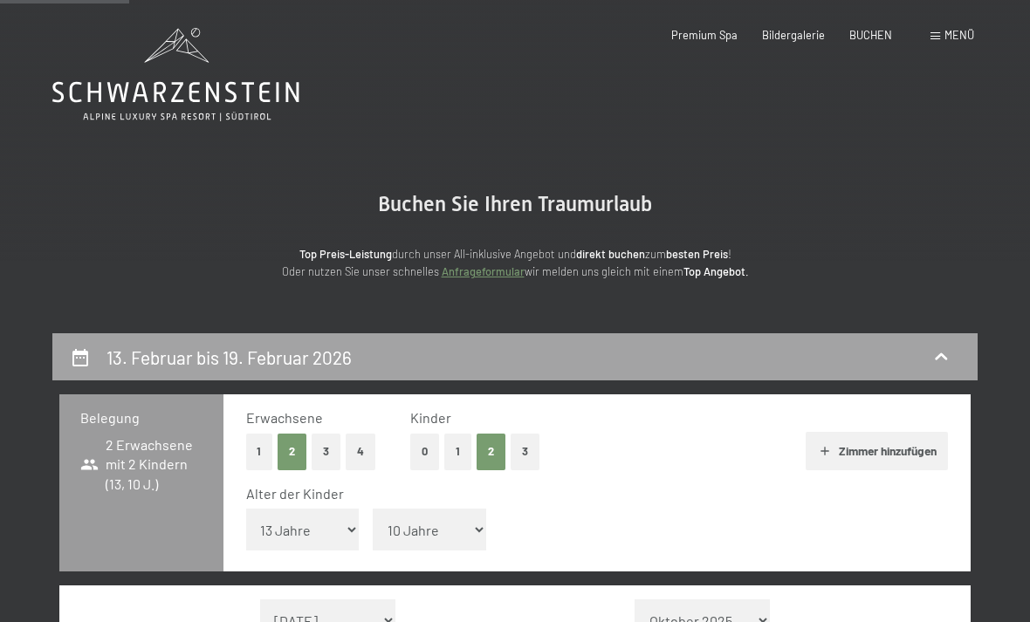
scroll to position [332, 0]
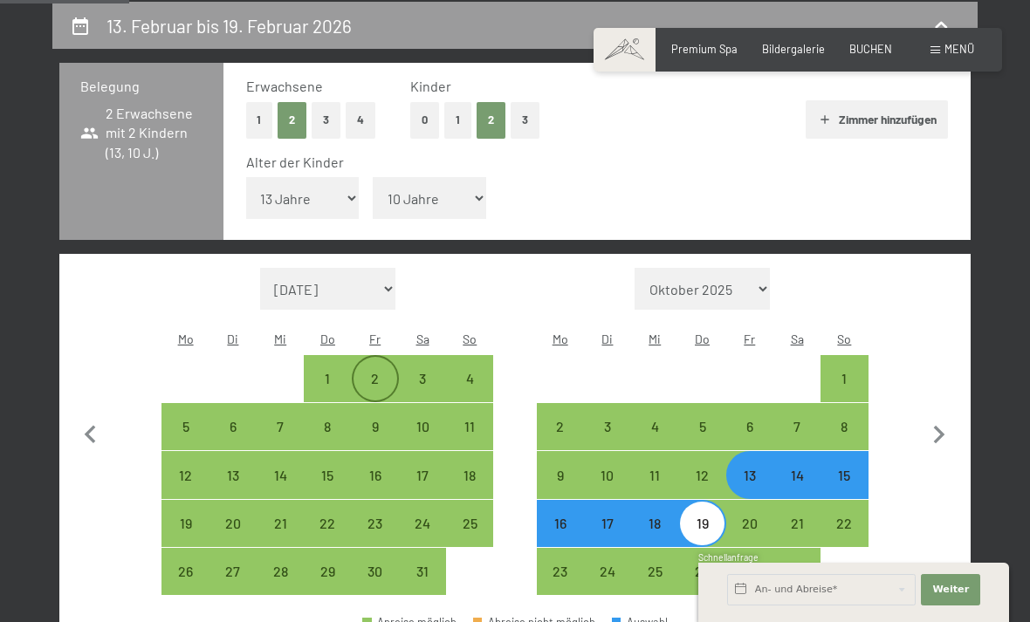
click at [388, 372] on div "2" at bounding box center [376, 394] width 44 height 44
select select "2026-01-01"
select select "2026-02-01"
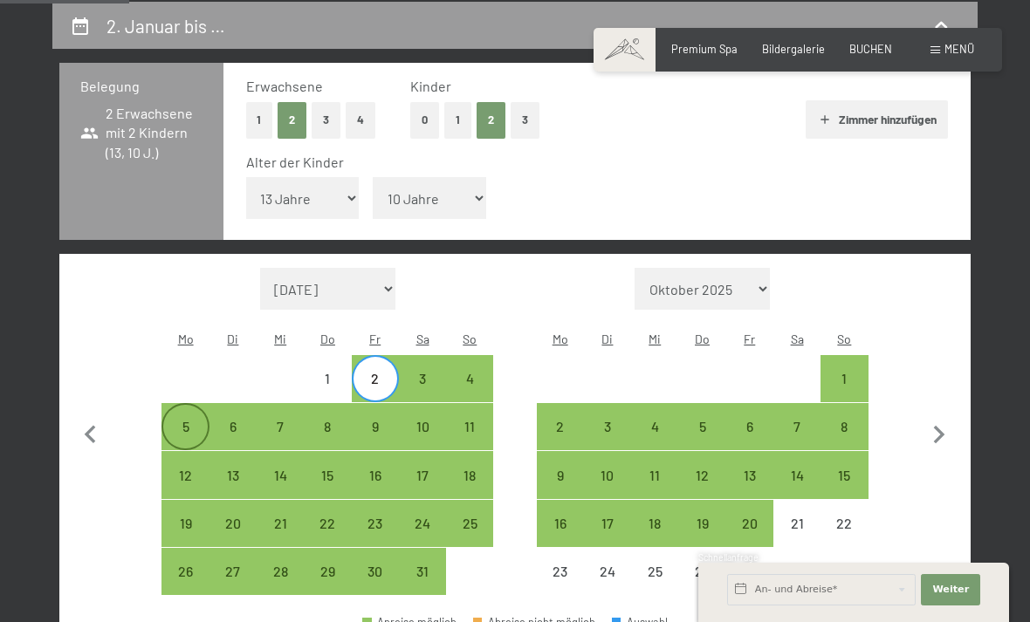
click at [189, 420] on div "5" at bounding box center [185, 442] width 44 height 44
select select "2026-01-01"
select select "2026-02-01"
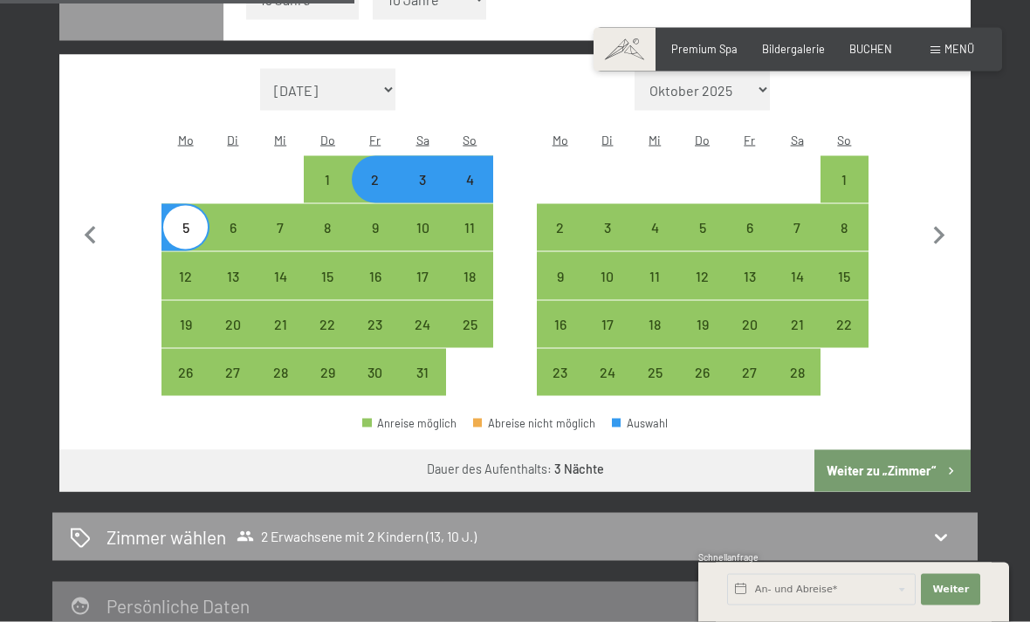
click at [902, 450] on button "Weiter zu „Zimmer“" at bounding box center [892, 471] width 156 height 42
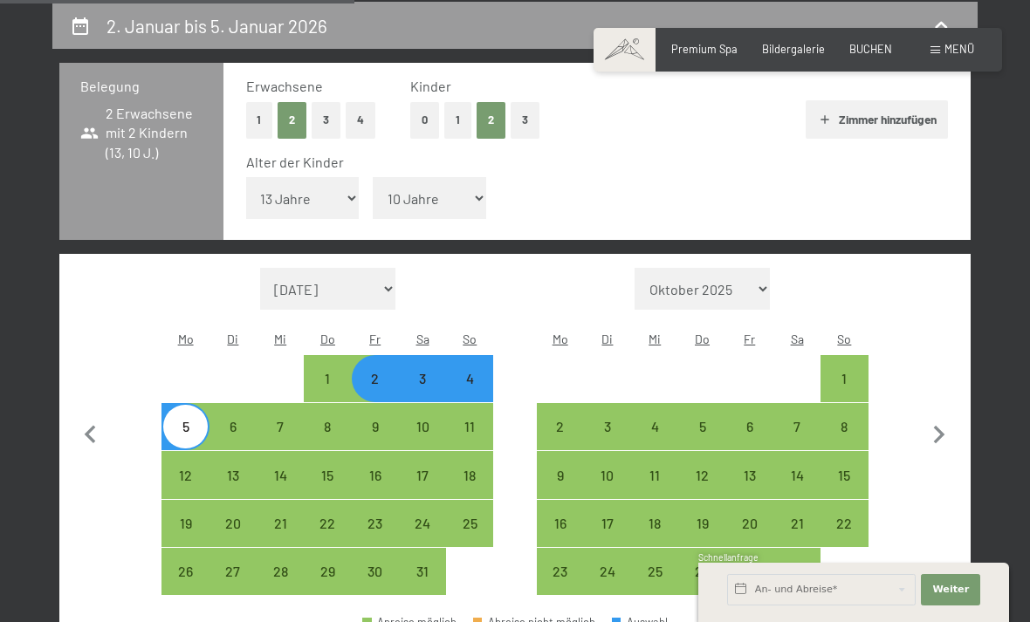
select select "2026-01-01"
select select "2026-02-01"
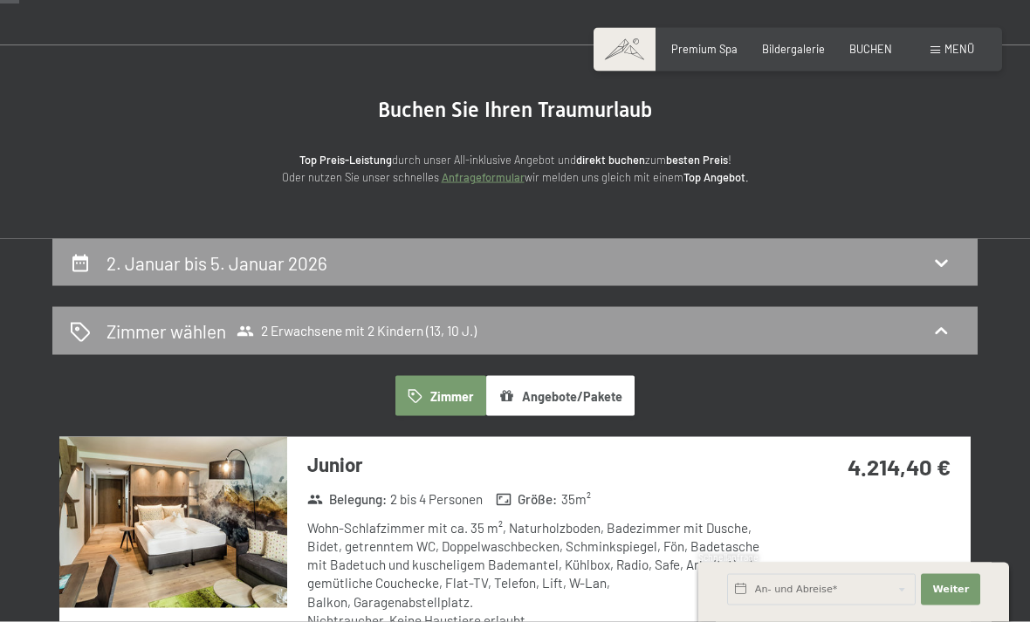
scroll to position [67, 0]
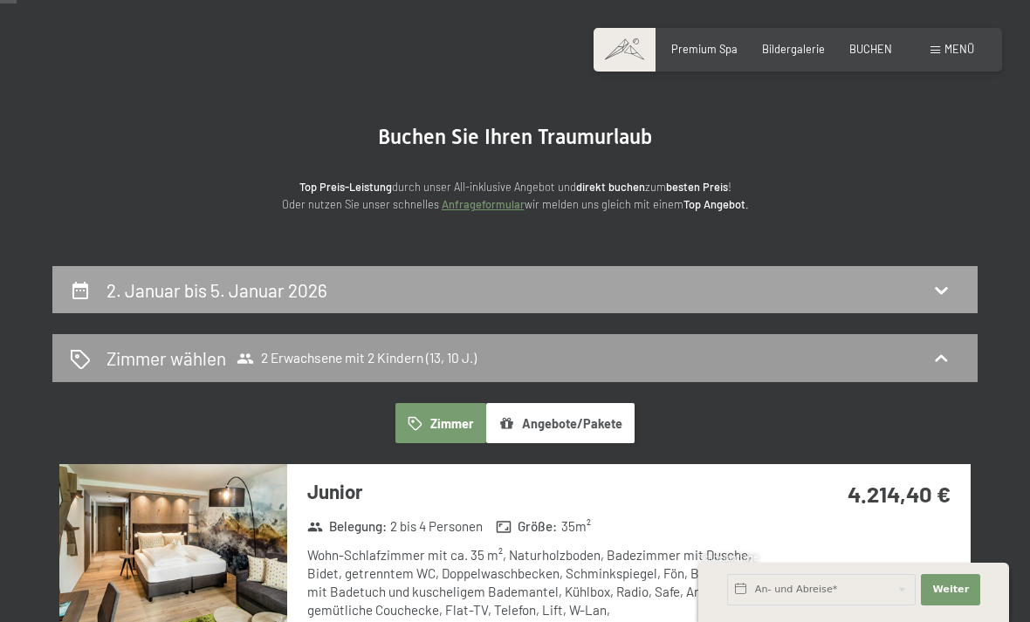
click at [944, 283] on icon at bounding box center [940, 289] width 21 height 21
select select "13"
select select "10"
select select "2026-01-01"
select select "2026-02-01"
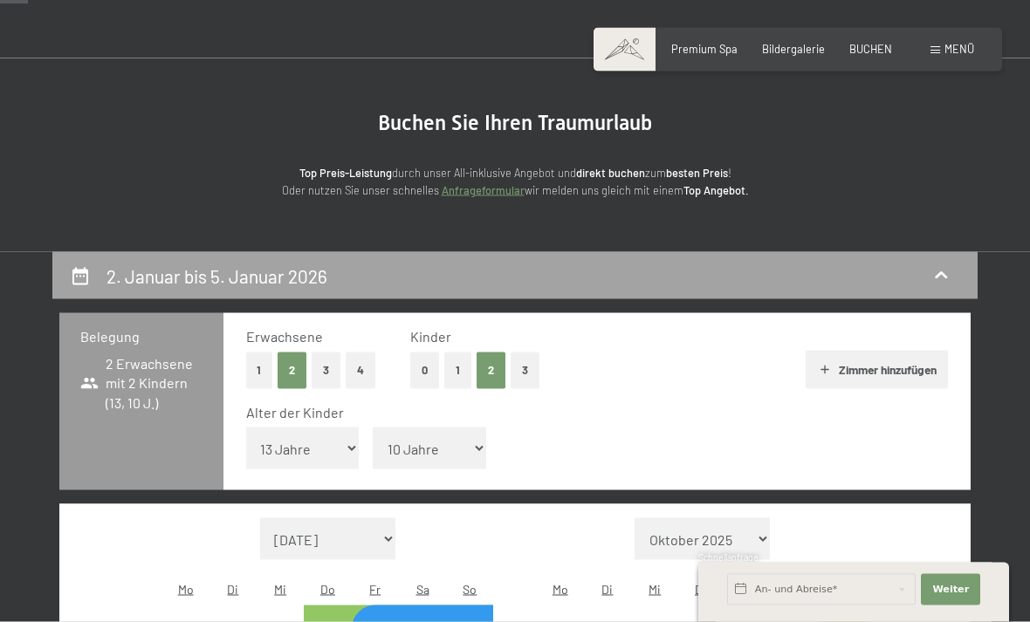
scroll to position [0, 0]
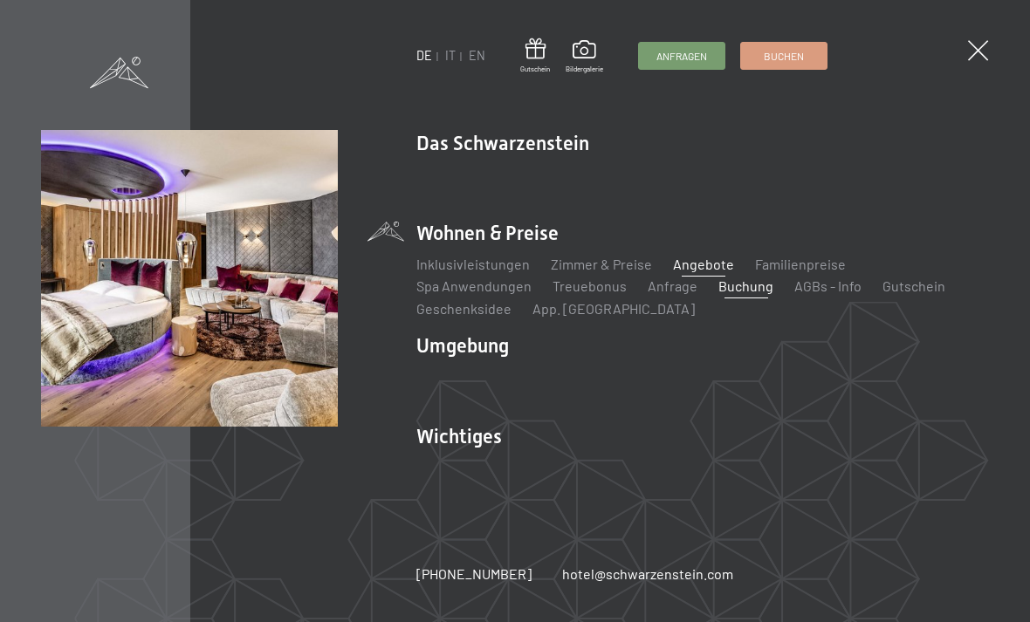
click at [716, 271] on link "Angebote" at bounding box center [703, 264] width 61 height 17
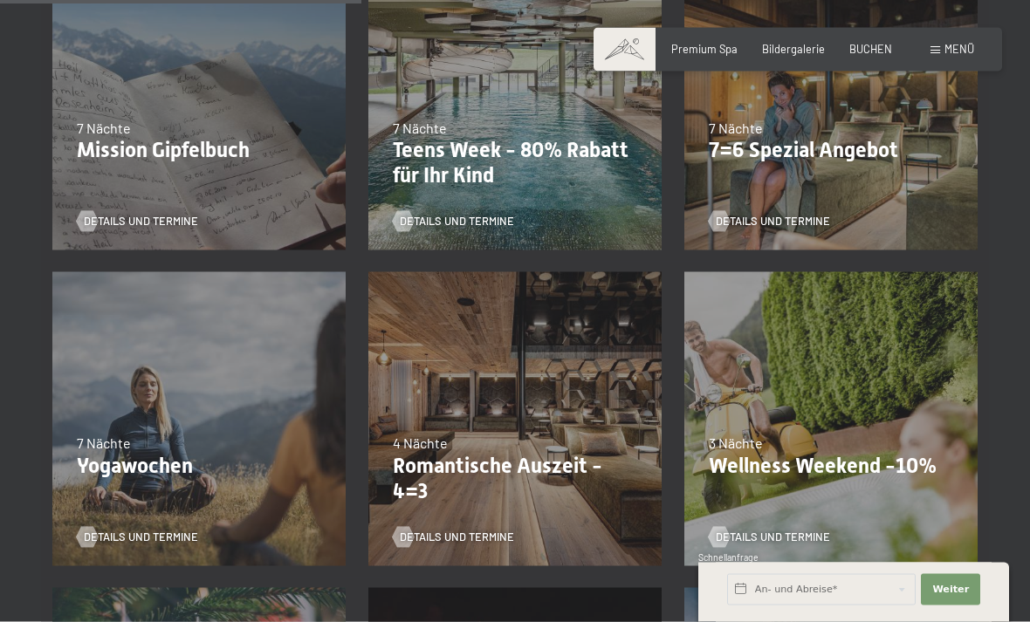
scroll to position [826, 0]
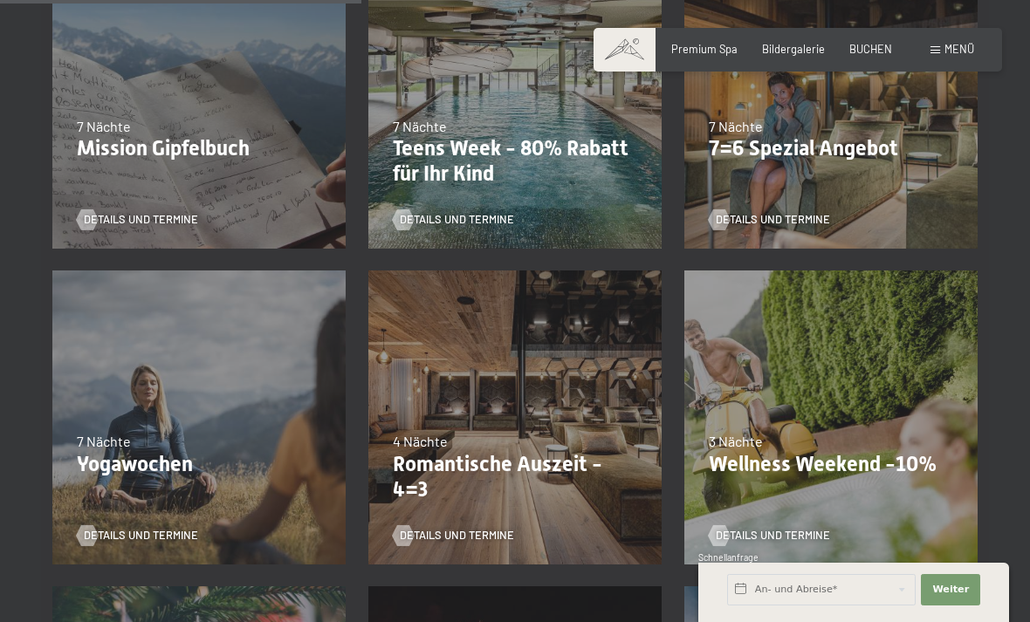
click at [516, 457] on p "Romantische Auszeit - 4=3" at bounding box center [515, 477] width 244 height 51
click at [477, 528] on link "Details und Termine" at bounding box center [453, 536] width 121 height 16
